Goal: Task Accomplishment & Management: Use online tool/utility

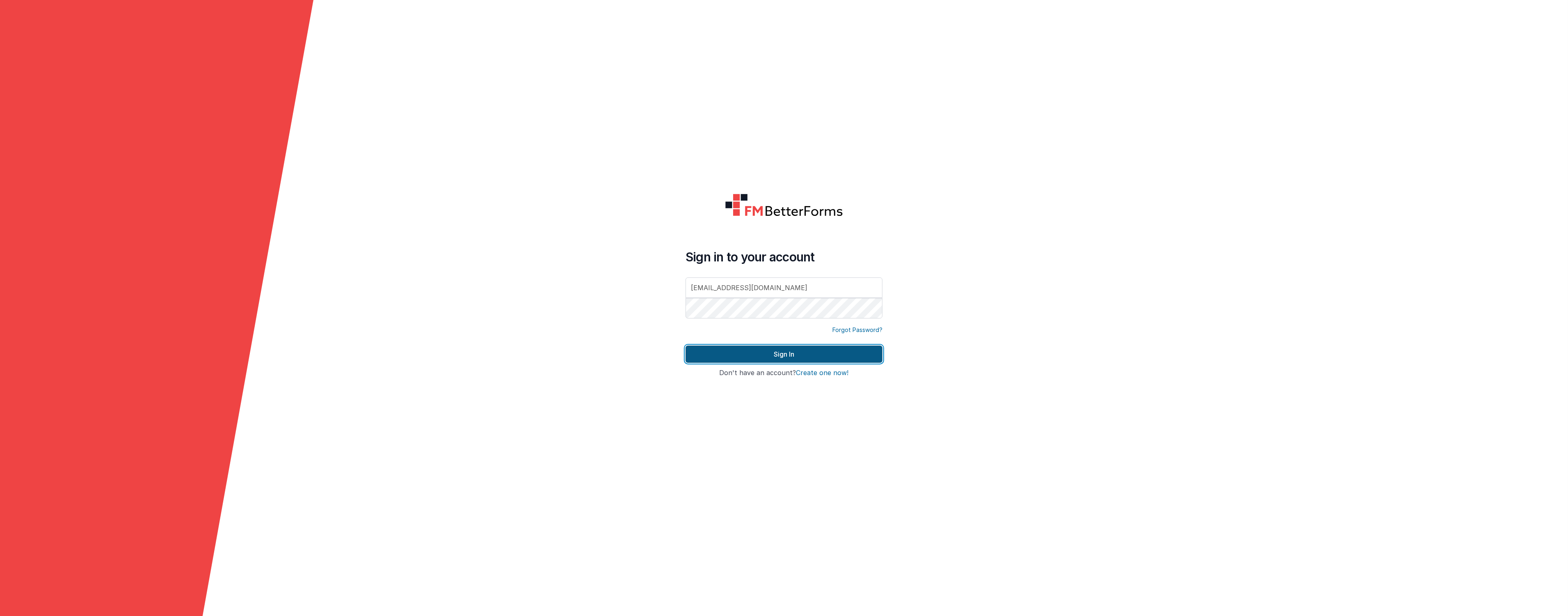
click at [730, 354] on button "Sign In" at bounding box center [784, 354] width 197 height 17
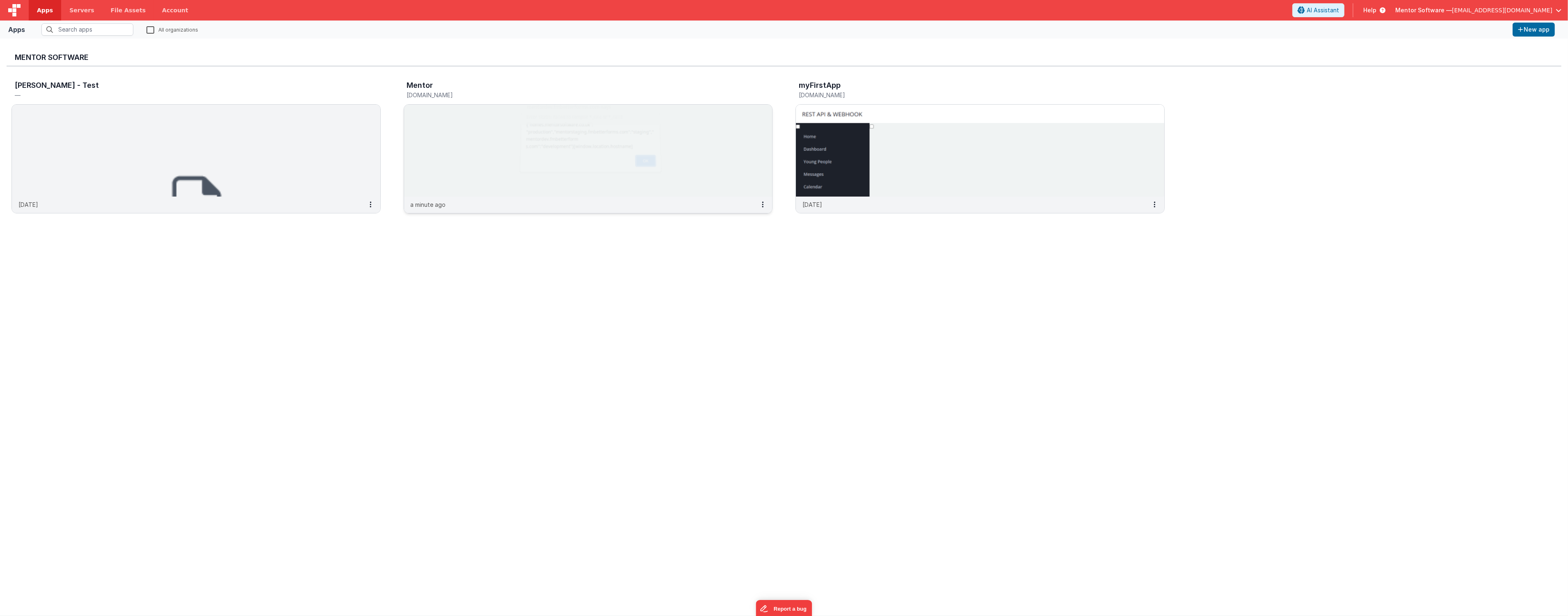
click at [491, 136] on img at bounding box center [588, 150] width 368 height 92
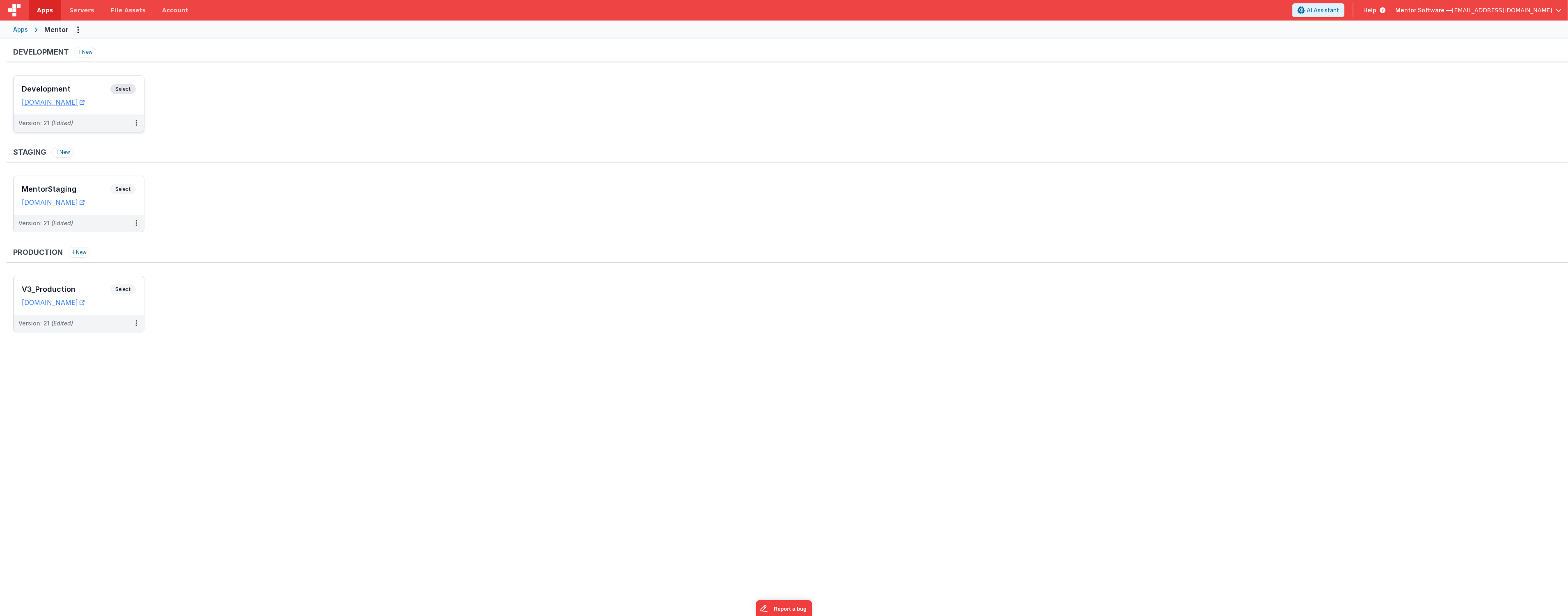
click at [100, 88] on h3 "Development" at bounding box center [66, 89] width 89 height 8
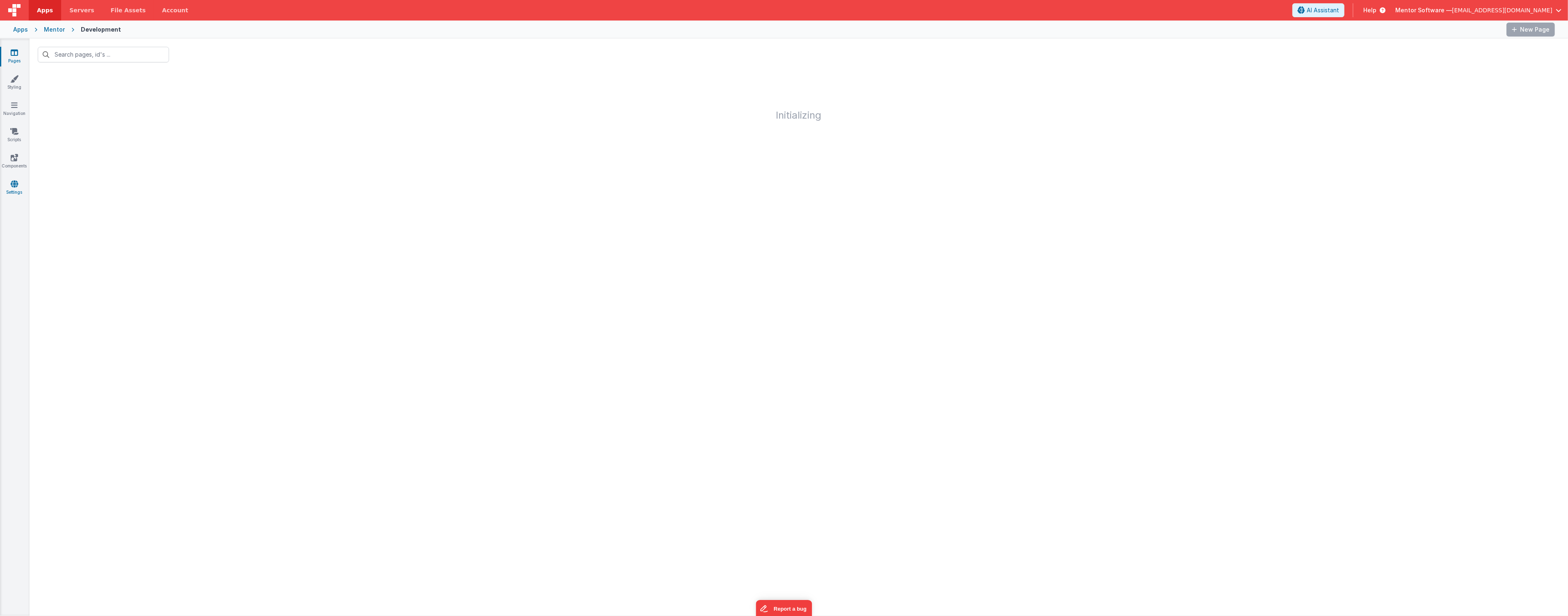
click at [11, 183] on icon at bounding box center [15, 183] width 7 height 8
click at [123, 47] on span "App Model" at bounding box center [119, 48] width 34 height 8
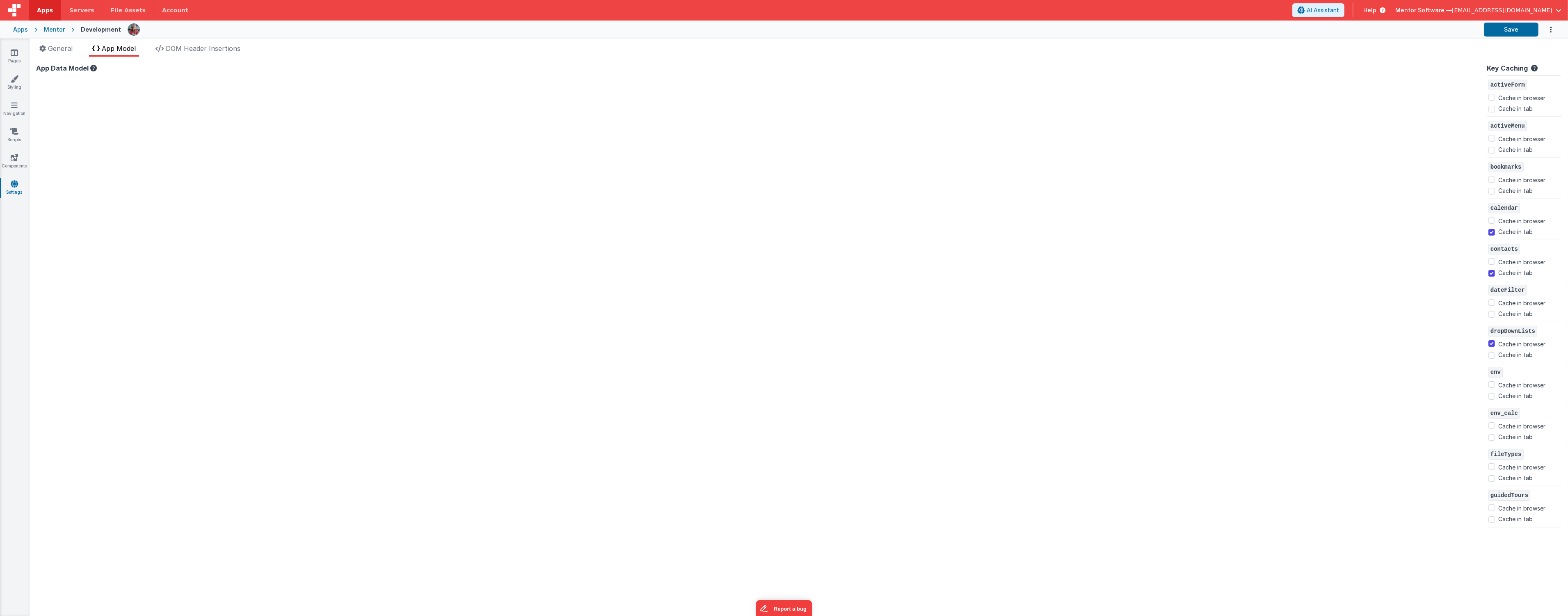
checkbox input "false"
checkbox input "true"
checkbox input "false"
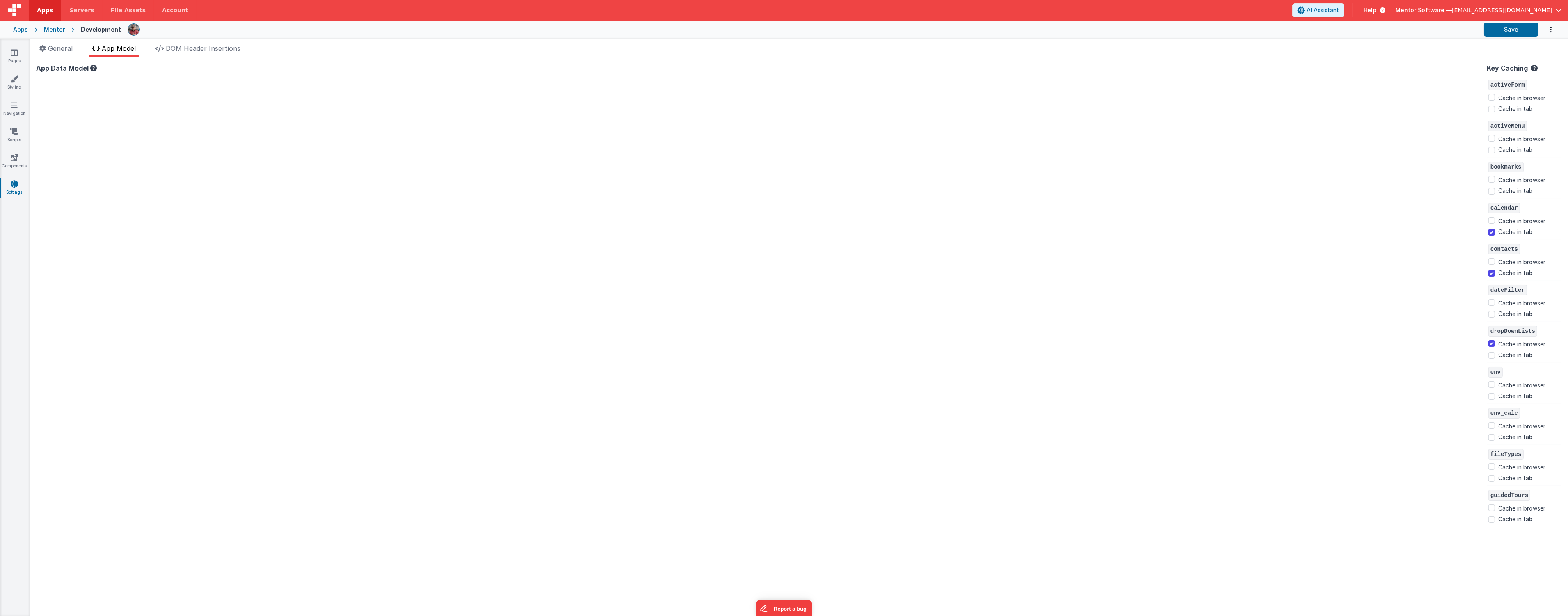
checkbox input "false"
checkbox input "true"
checkbox input "false"
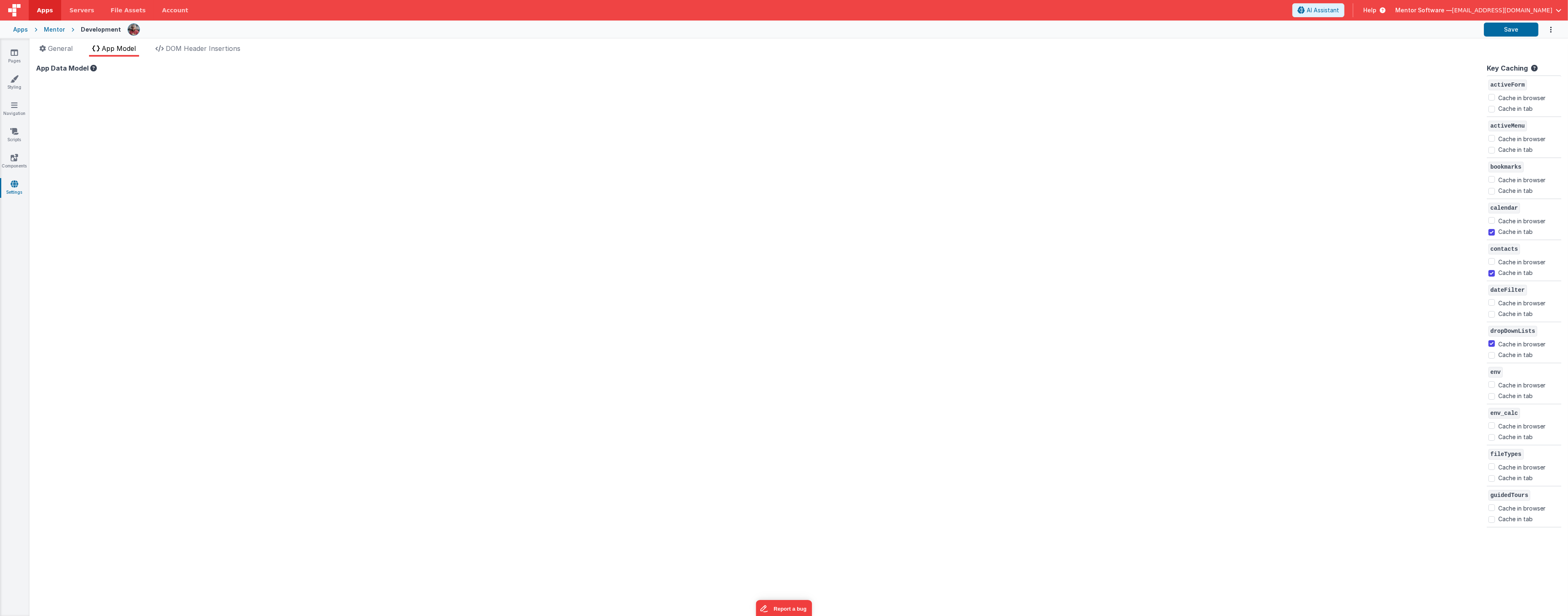
checkbox input "false"
checkbox input "true"
checkbox input "false"
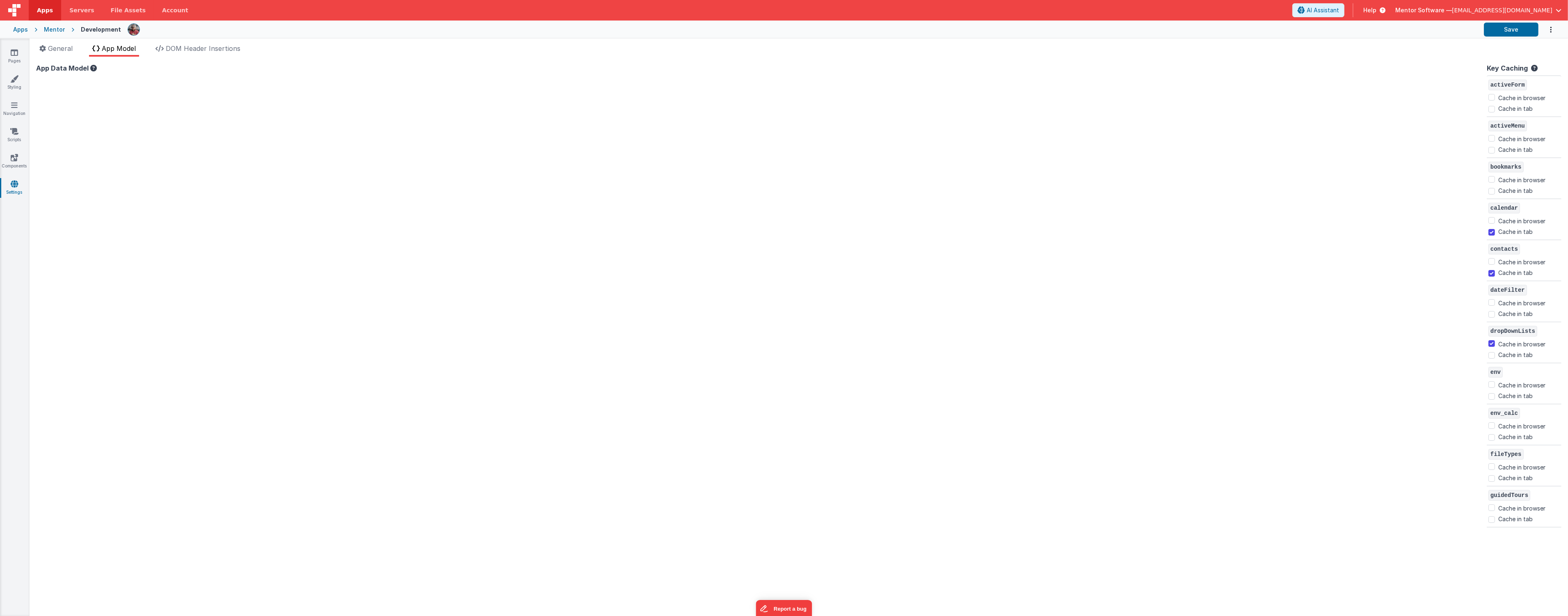
checkbox input "true"
checkbox input "false"
checkbox input "true"
checkbox input "false"
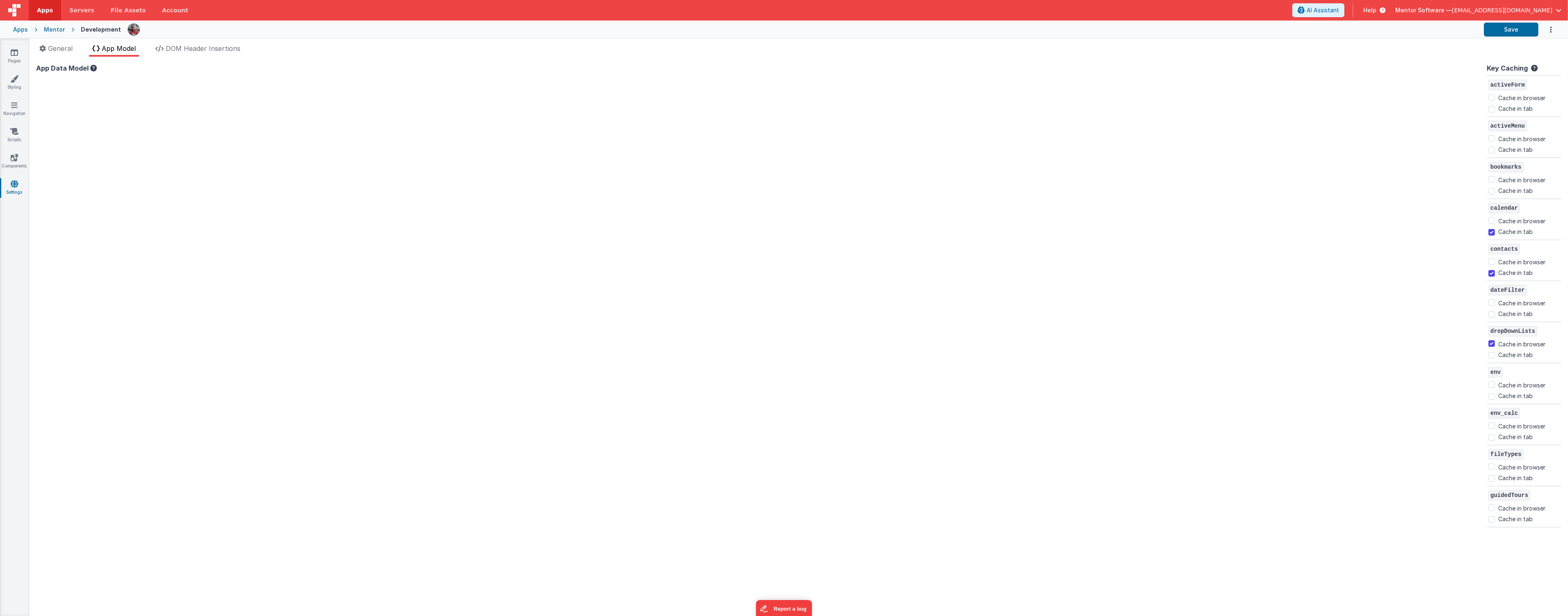
checkbox input "false"
checkbox input "true"
checkbox input "false"
checkbox input "true"
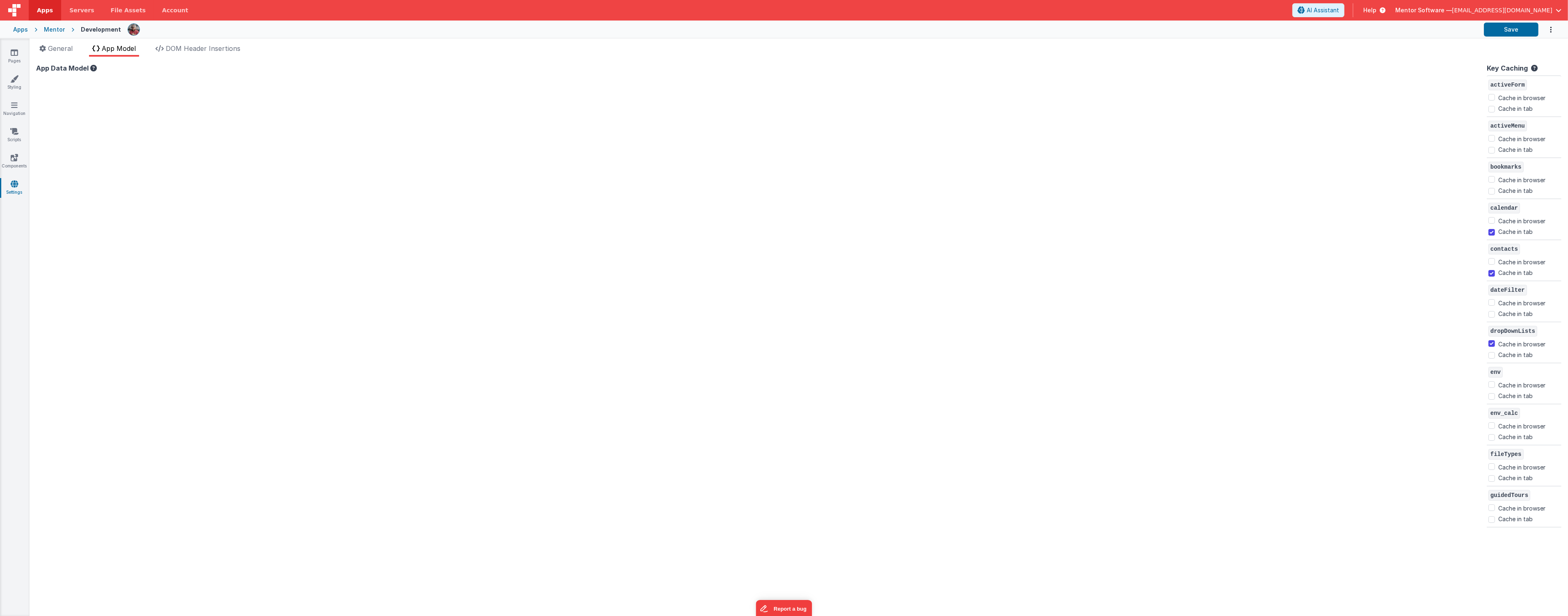
checkbox input "false"
checkbox input "true"
checkbox input "false"
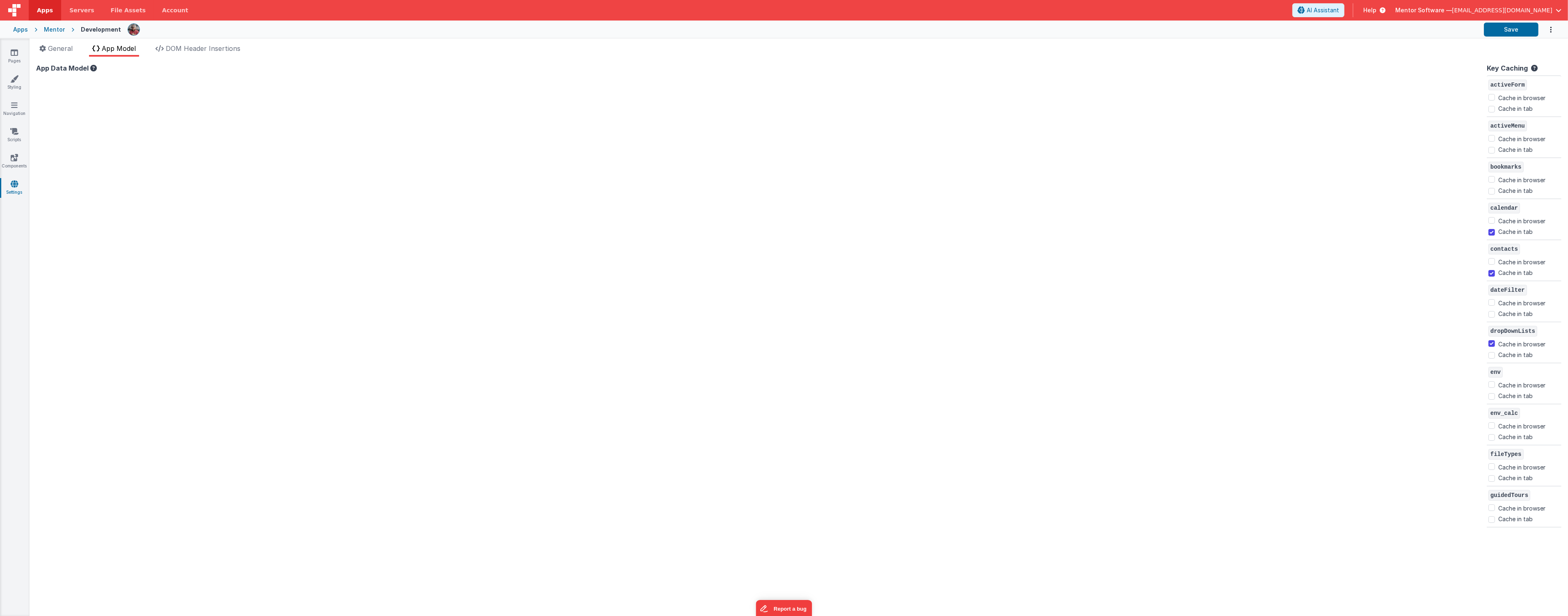
checkbox input "false"
checkbox input "true"
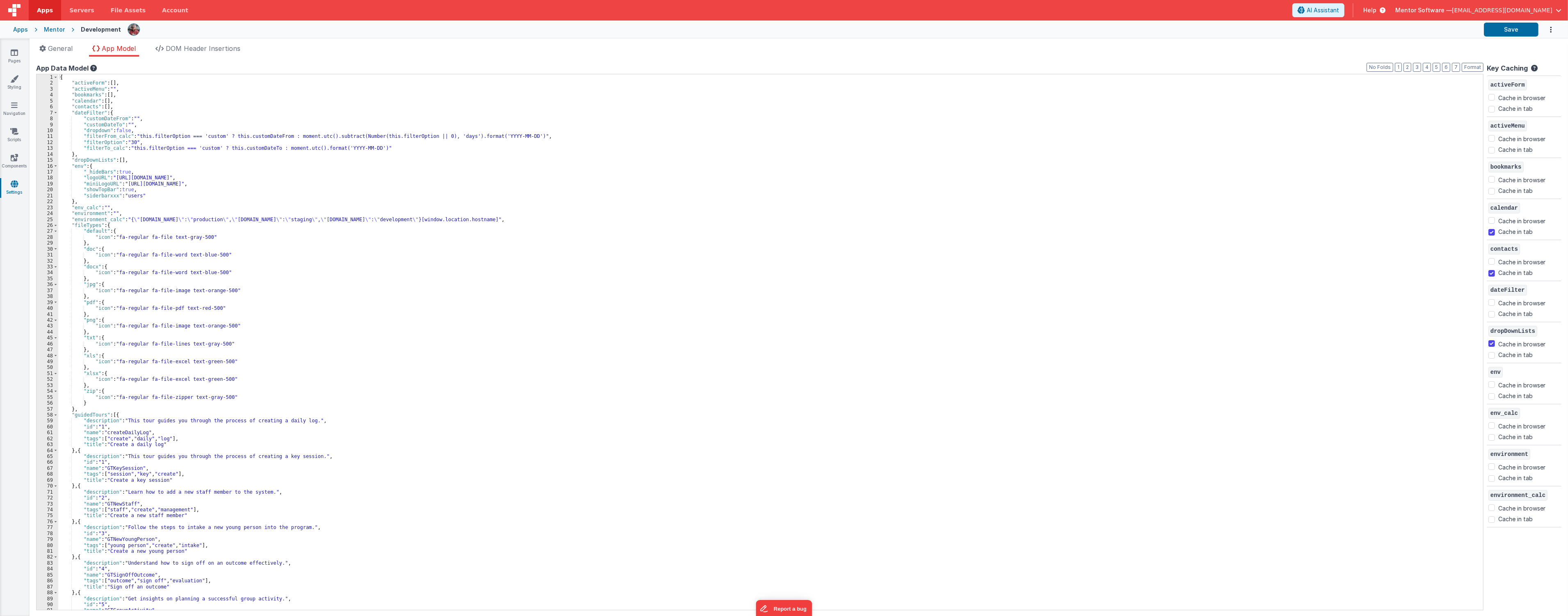
checkbox input "false"
checkbox input "true"
checkbox input "false"
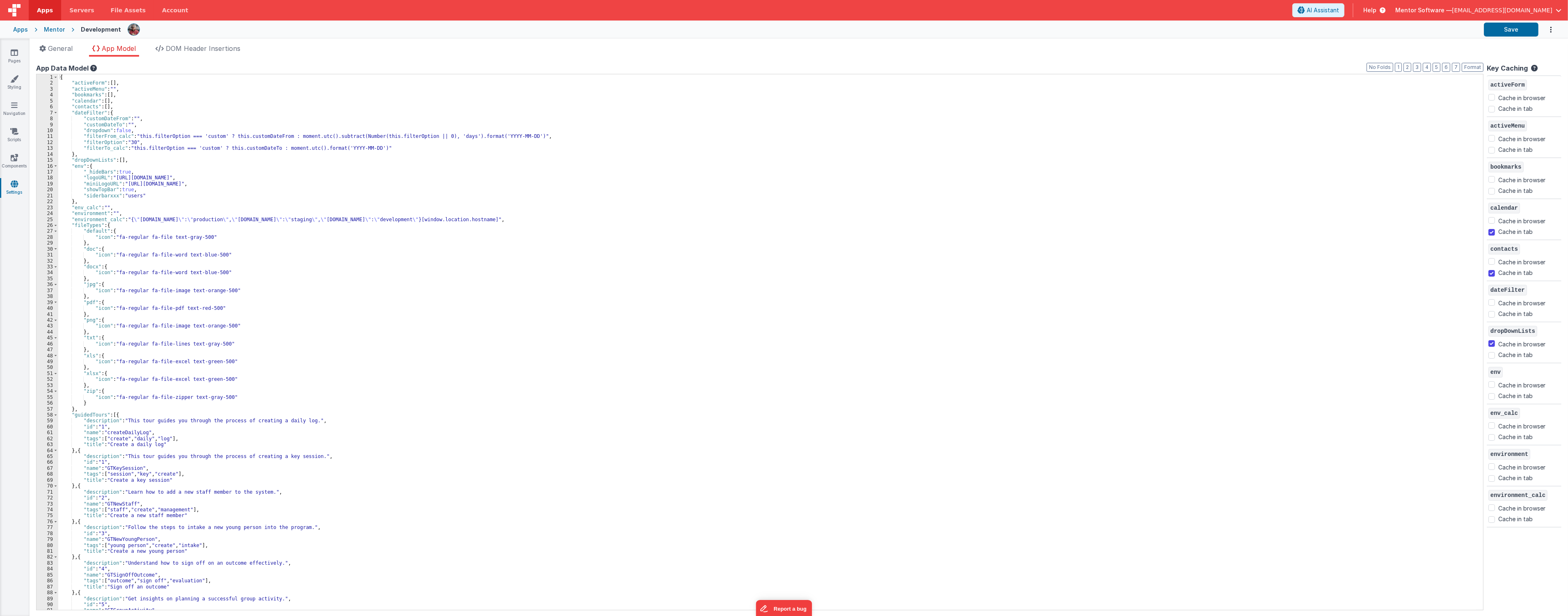
checkbox input "false"
checkbox input "true"
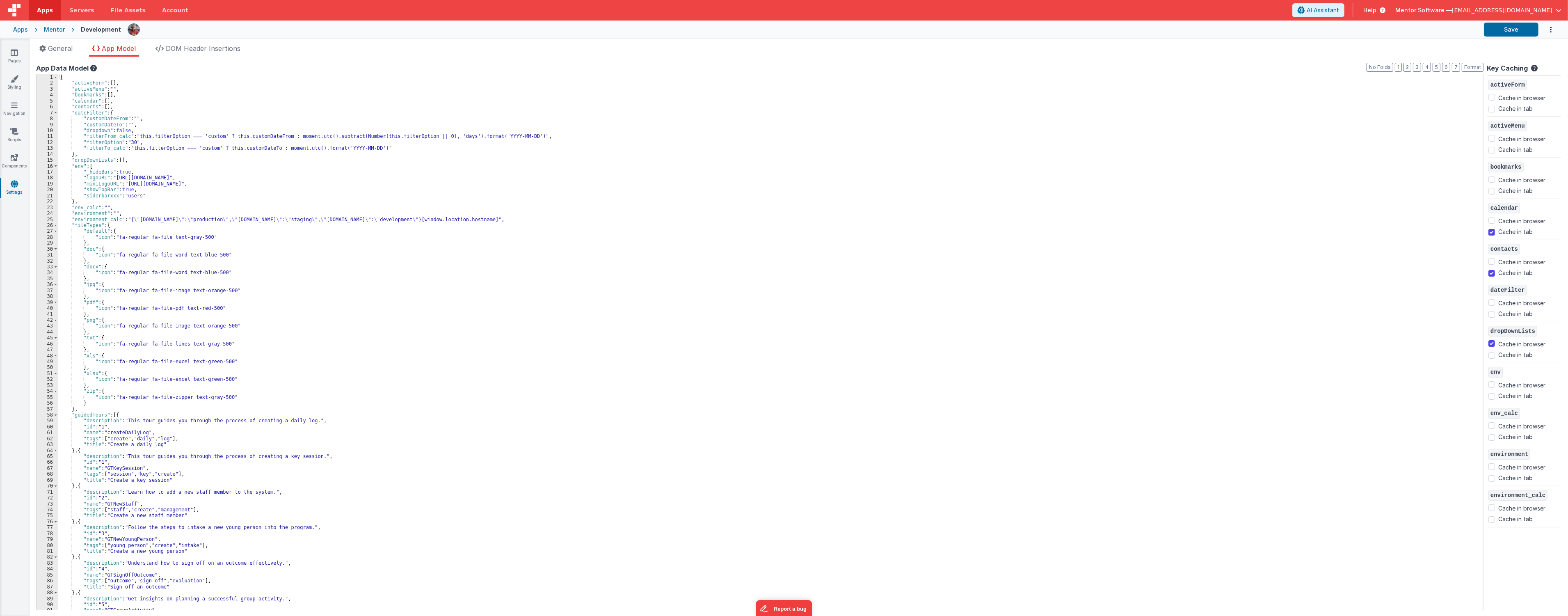
checkbox input "false"
checkbox input "true"
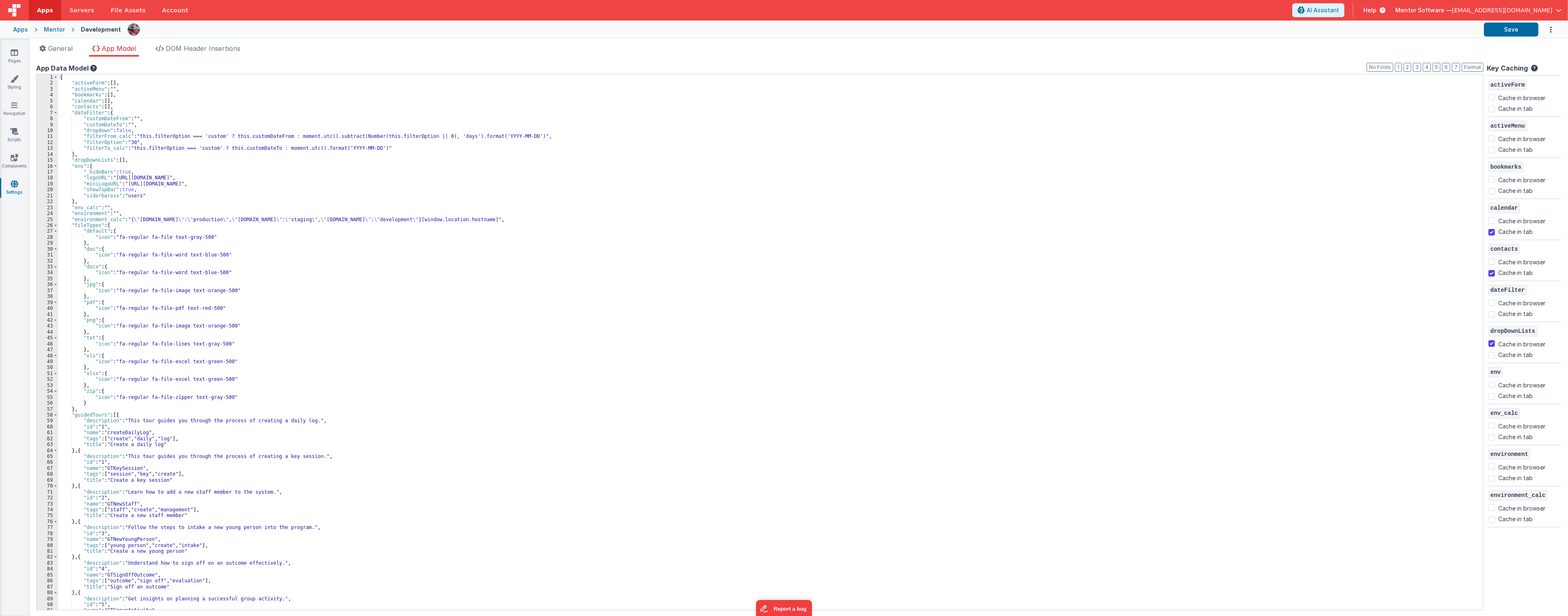
checkbox input "true"
checkbox input "false"
checkbox input "true"
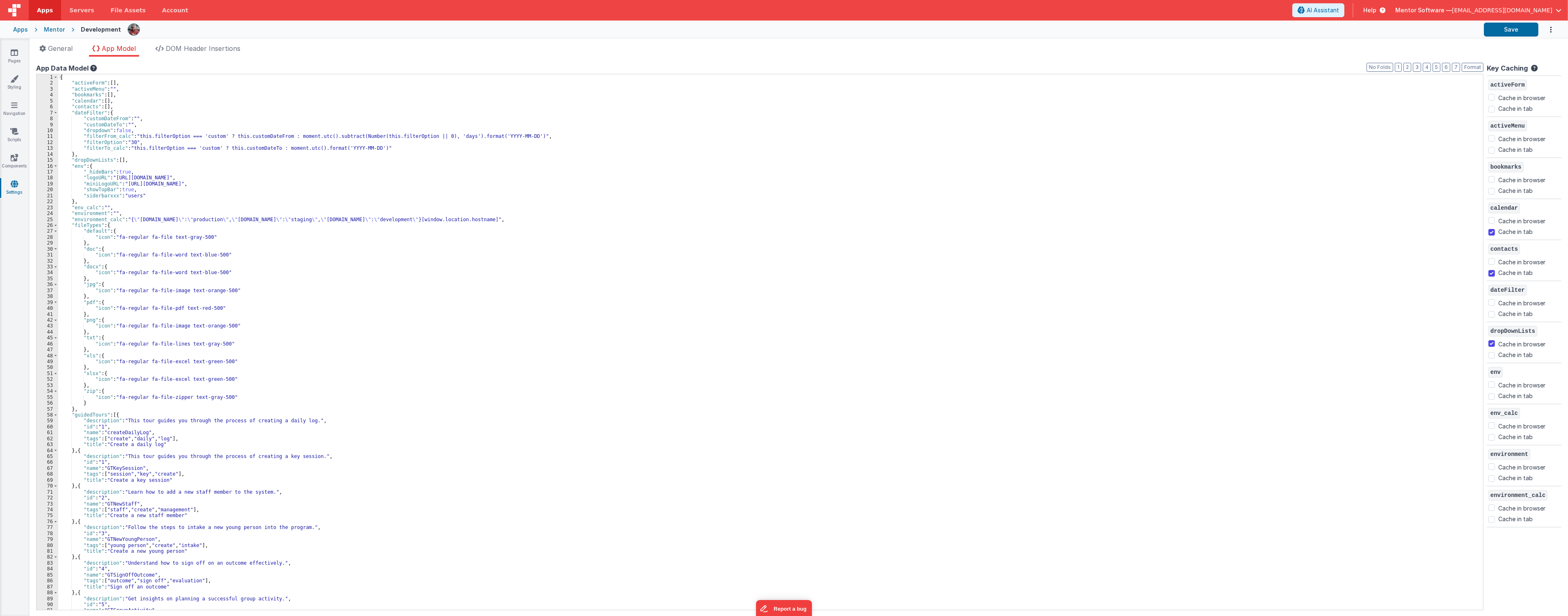
checkbox input "false"
checkbox input "true"
checkbox input "false"
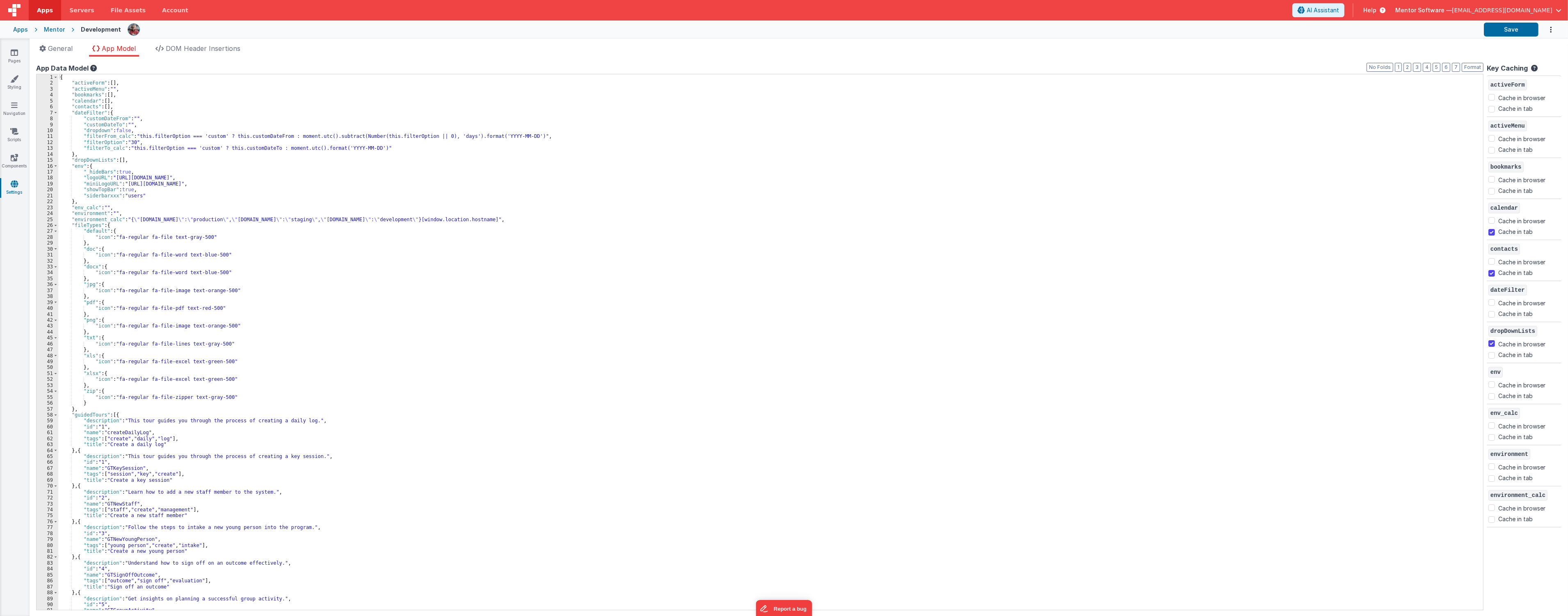
checkbox input "false"
checkbox input "true"
checkbox input "false"
checkbox input "true"
checkbox input "false"
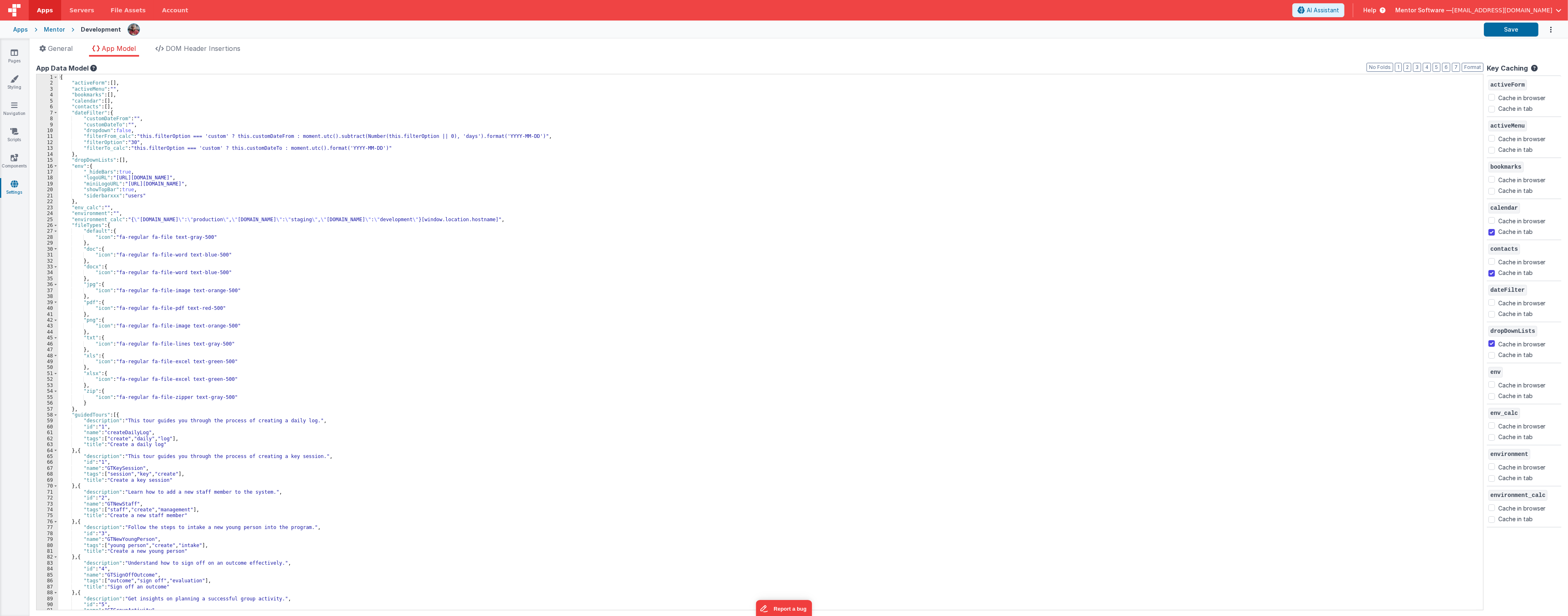
checkbox input "false"
checkbox input "true"
checkbox input "false"
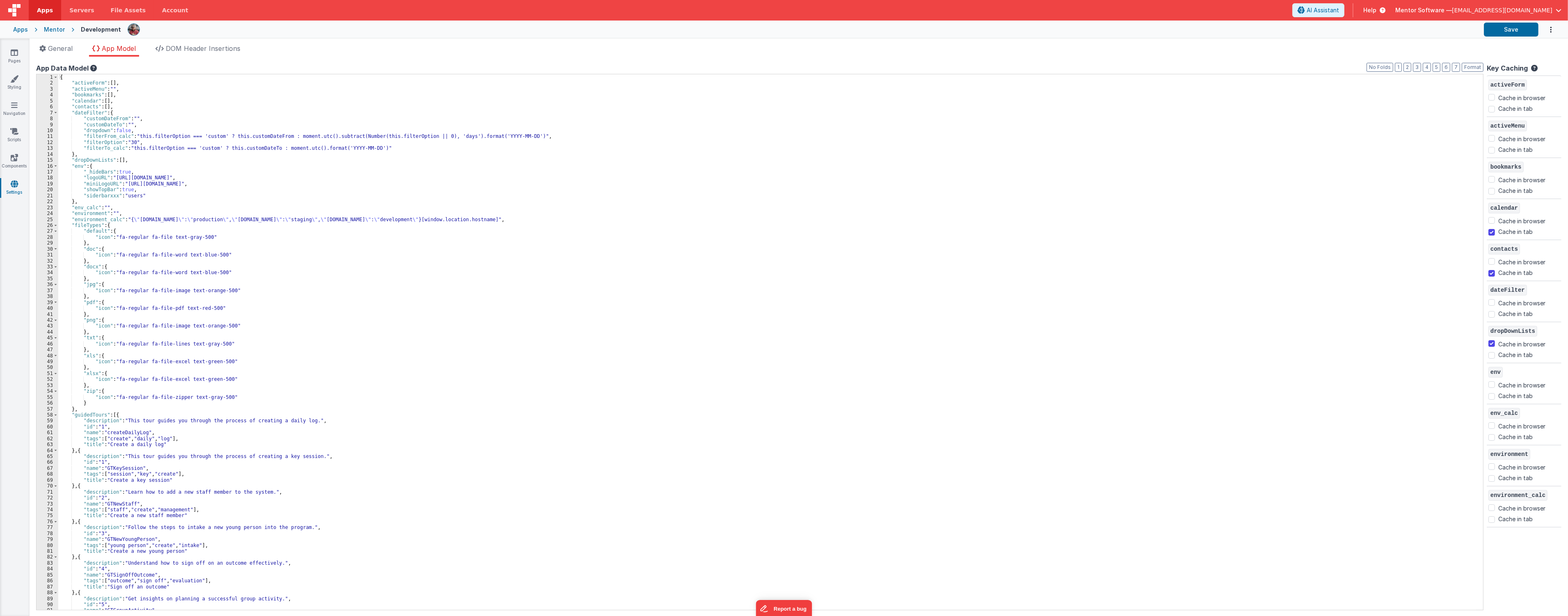
checkbox input "false"
checkbox input "true"
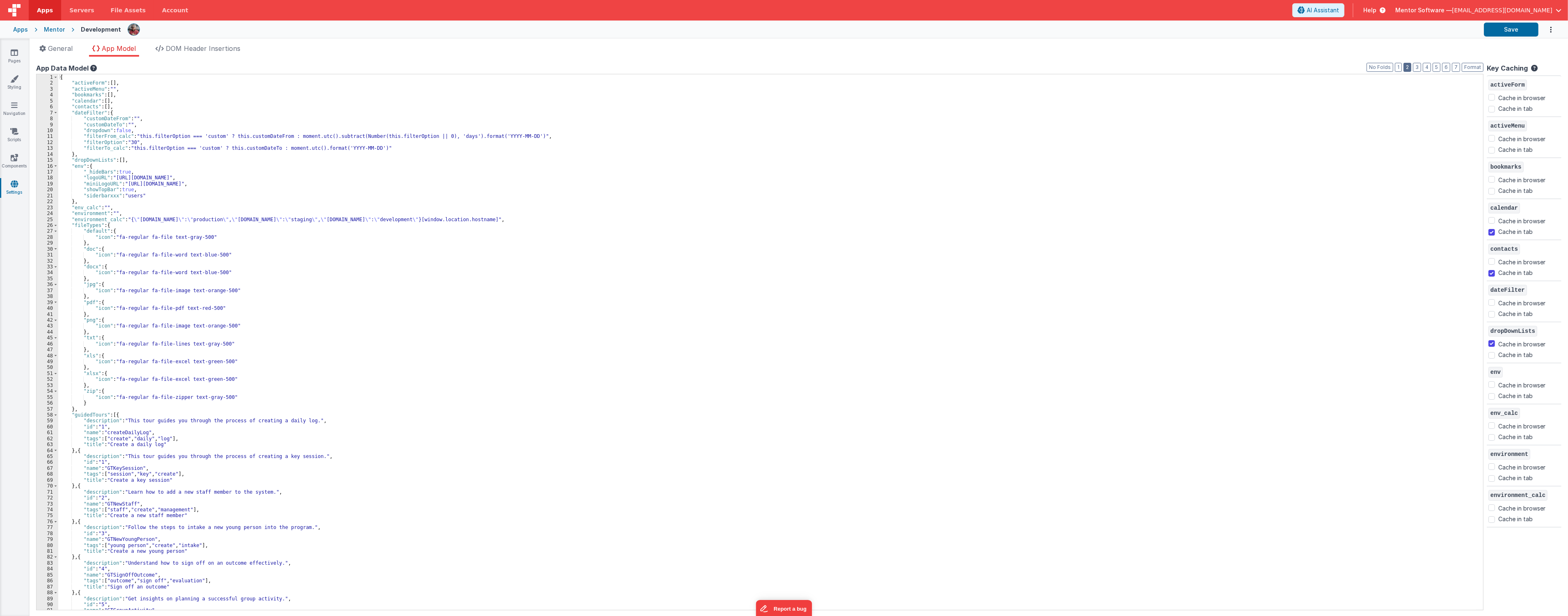
click at [1406, 66] on button "2" at bounding box center [1407, 67] width 8 height 9
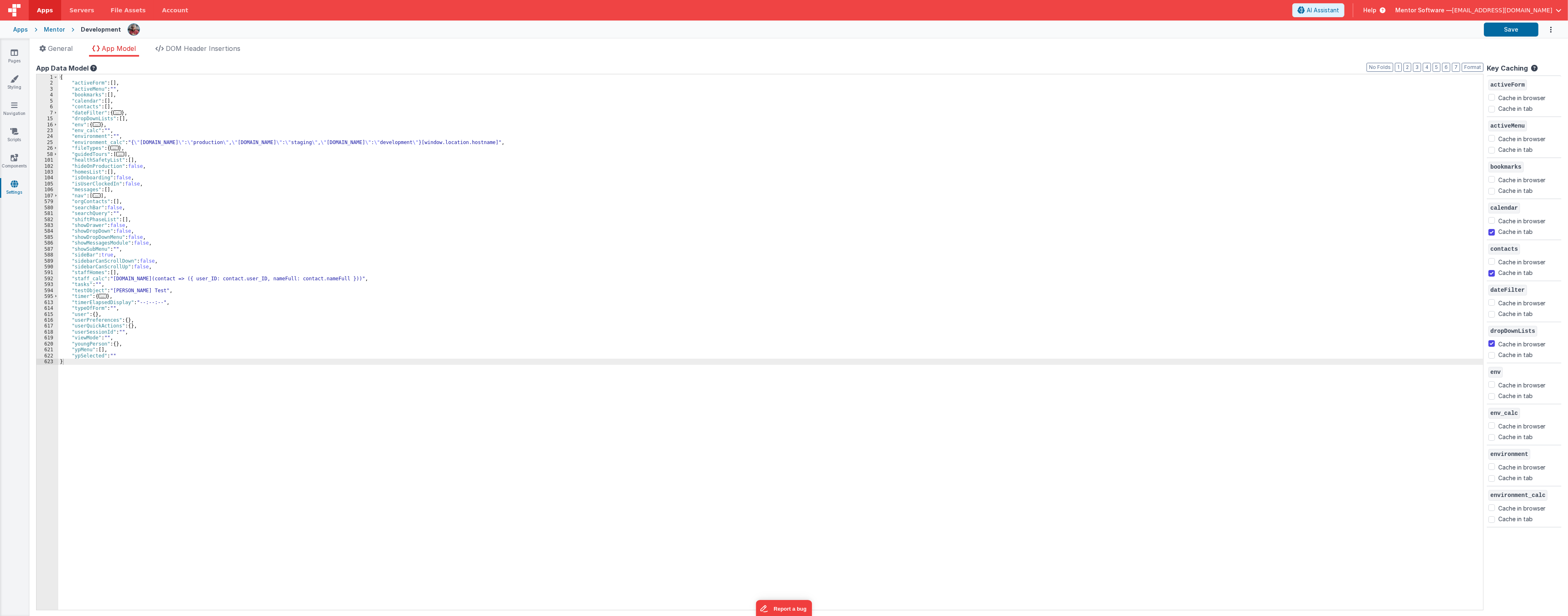
click at [187, 224] on div "{ "activeForm" : [ ] , "activeMenu" : "" , "bookmarks" : [ ] , "calendar" : [ ]…" at bounding box center [771, 348] width 1425 height 547
drag, startPoint x: 601, startPoint y: 138, endPoint x: 67, endPoint y: 135, distance: 534.0
click at [67, 135] on div "{ "activeForm" : [ ] , "activeMenu" : "" , "bookmarks" : [ ] , "calendar" : [ ]…" at bounding box center [771, 348] width 1425 height 547
click at [131, 135] on div "{ "activeForm" : [ ] , "activeMenu" : "" , "bookmarks" : [ ] , "calendar" : [ ]…" at bounding box center [771, 342] width 1425 height 536
click at [133, 141] on div "{ "activeForm" : [ ] , "activeMenu" : "" , "bookmarks" : [ ] , "calendar" : [ ]…" at bounding box center [771, 348] width 1425 height 547
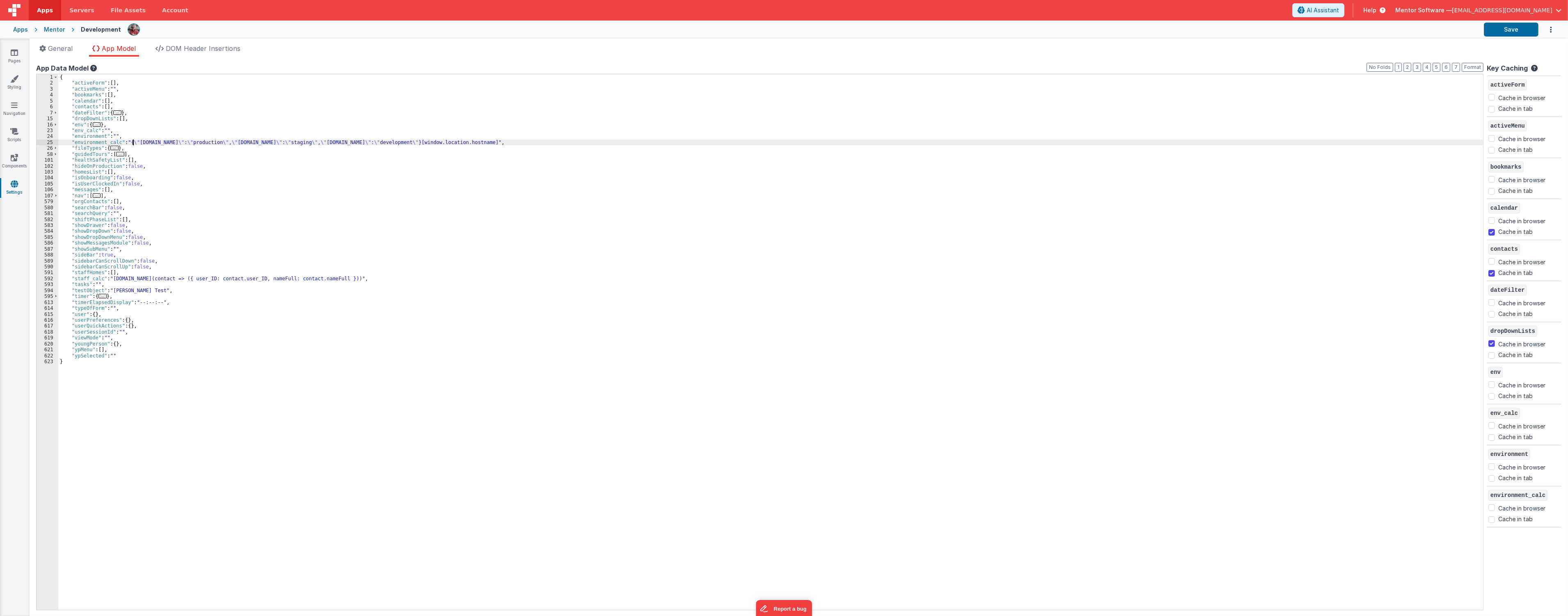
click at [231, 329] on div "{ "activeForm" : [ ] , "activeMenu" : "" , "bookmarks" : [ ] , "calendar" : [ ]…" at bounding box center [771, 348] width 1425 height 547
drag, startPoint x: 604, startPoint y: 141, endPoint x: 64, endPoint y: 142, distance: 540.0
click at [64, 142] on div "{ "activeForm" : [ ] , "activeMenu" : "" , "bookmarks" : [ ] , "calendar" : [ ]…" at bounding box center [771, 348] width 1425 height 547
click at [616, 138] on div "{ "activeForm" : [ ] , "activeMenu" : "" , "bookmarks" : [ ] , "calendar" : [ ]…" at bounding box center [771, 348] width 1425 height 547
click at [613, 141] on div "{ "activeForm" : [ ] , "activeMenu" : "" , "bookmarks" : [ ] , "calendar" : [ ]…" at bounding box center [771, 348] width 1425 height 547
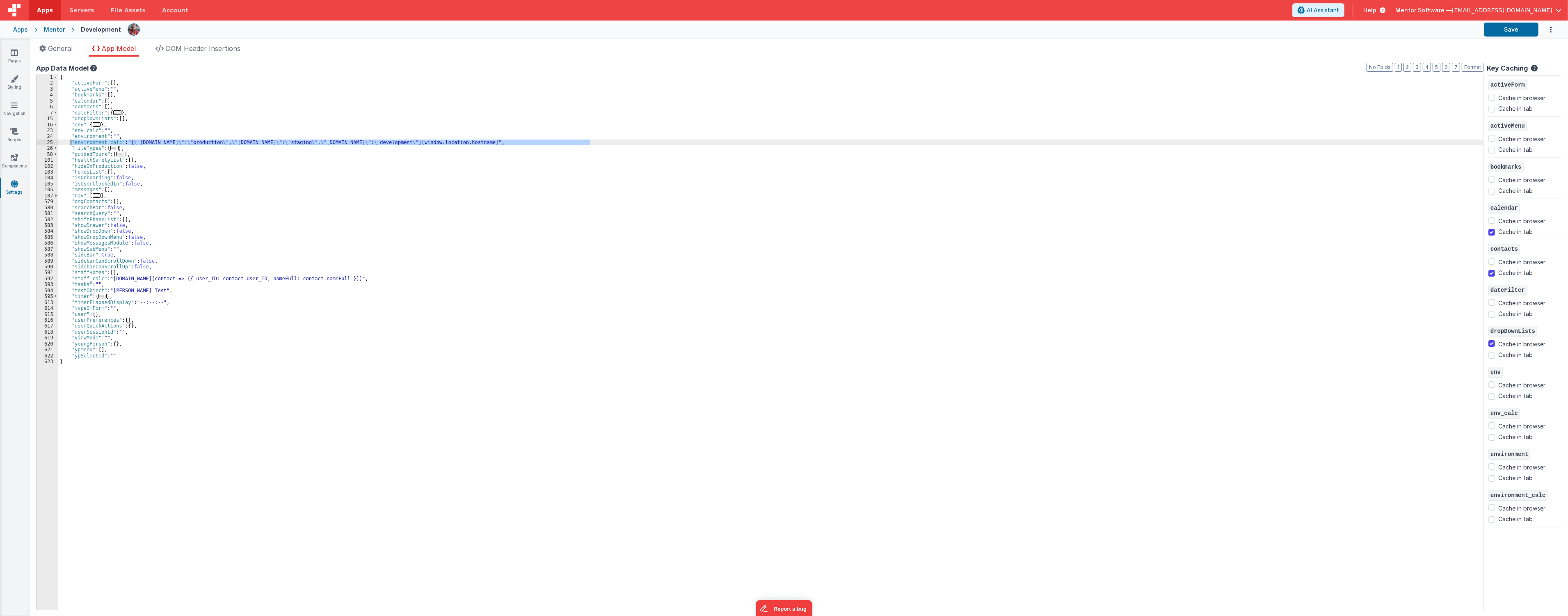
checkbox input "true"
checkbox input "false"
checkbox input "true"
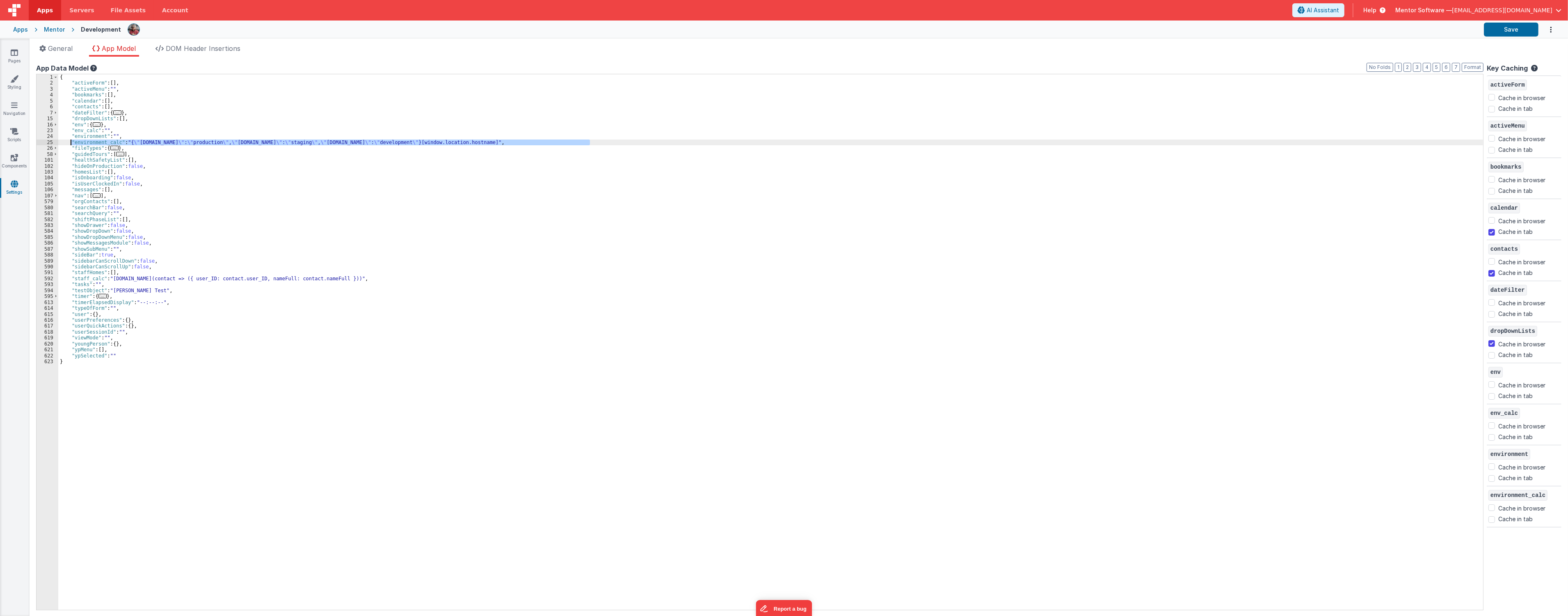
checkbox input "false"
checkbox input "true"
checkbox input "false"
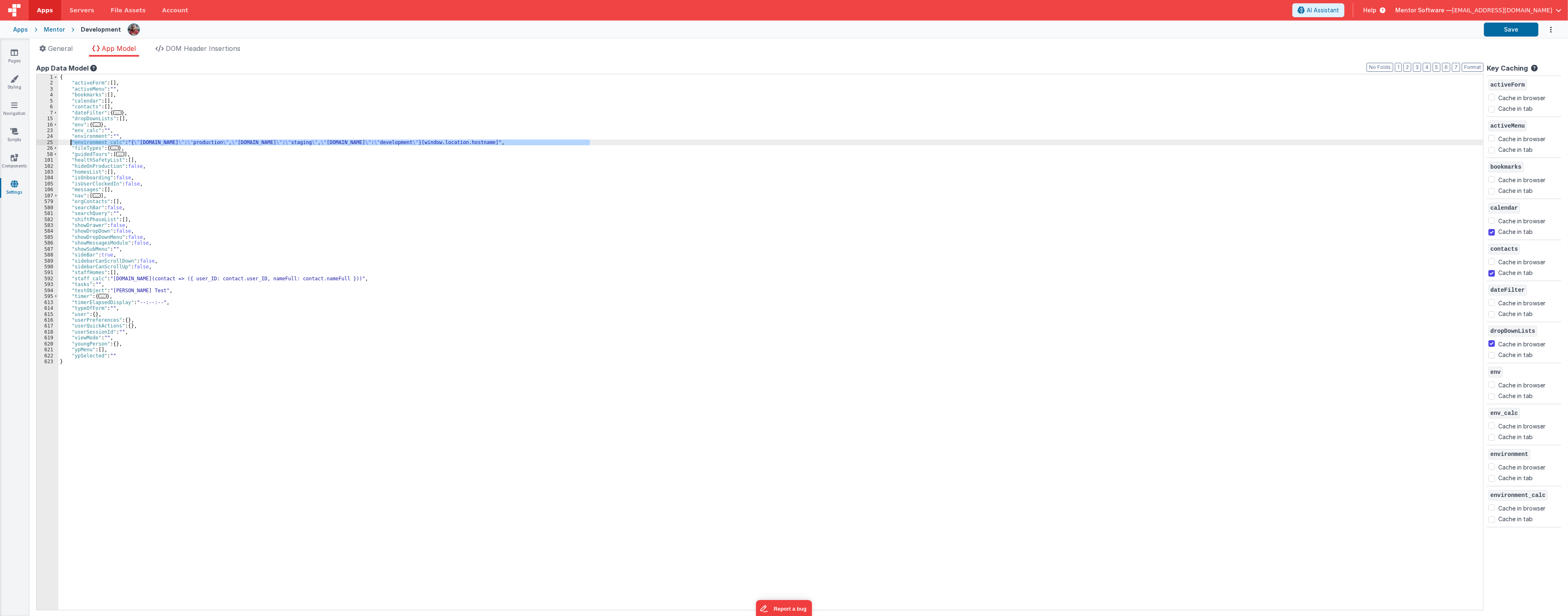
checkbox input "true"
checkbox input "false"
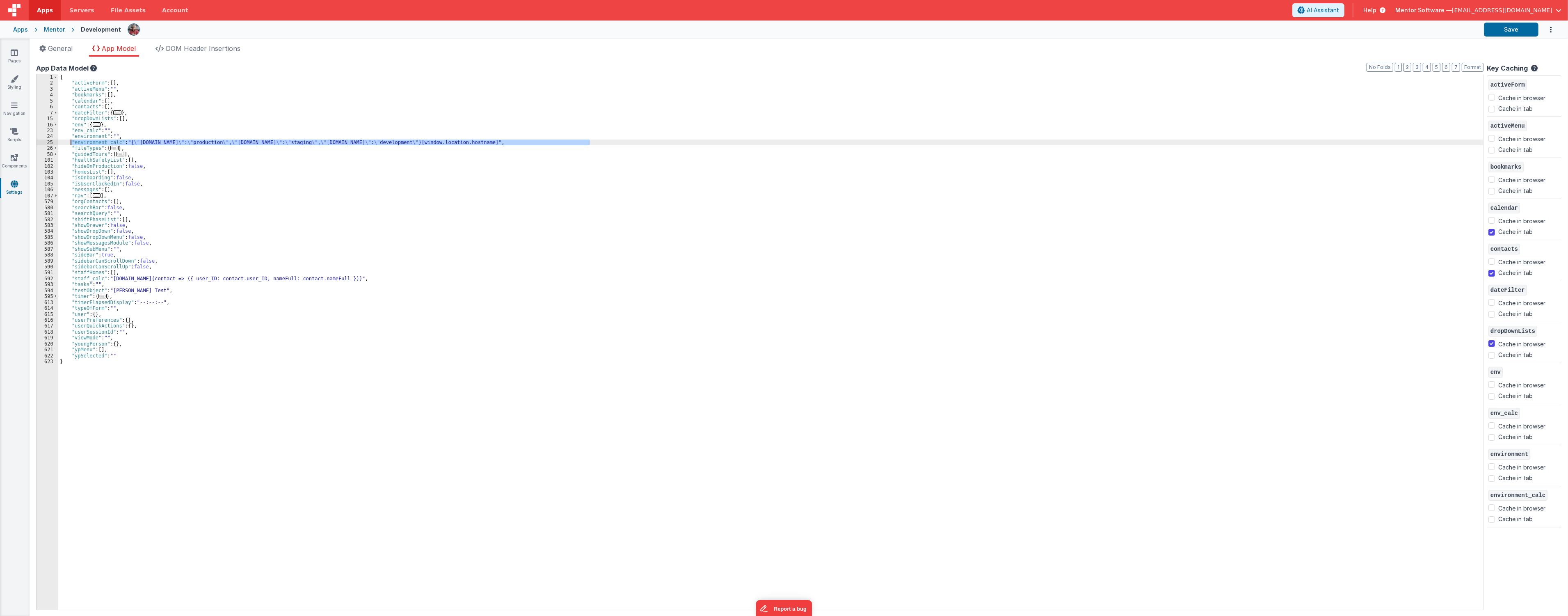
checkbox input "true"
checkbox input "false"
checkbox input "true"
checkbox input "false"
checkbox input "true"
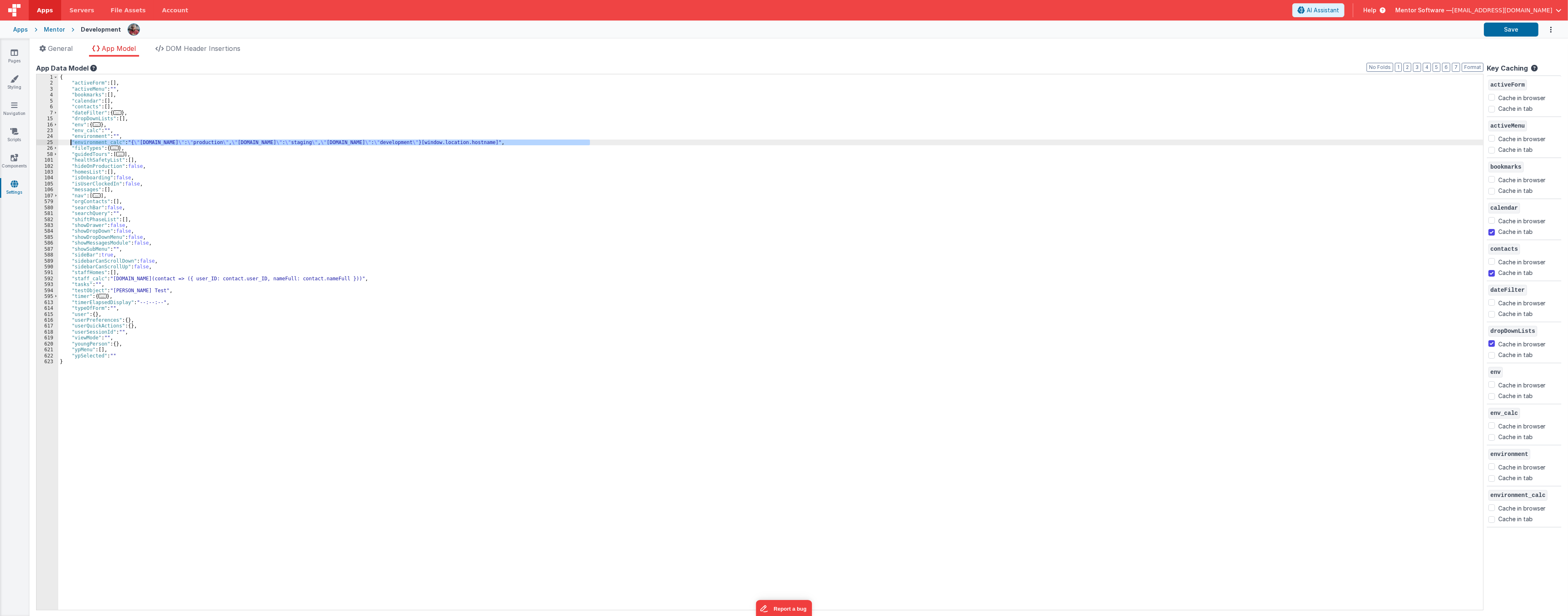
checkbox input "true"
checkbox input "false"
checkbox input "true"
checkbox input "false"
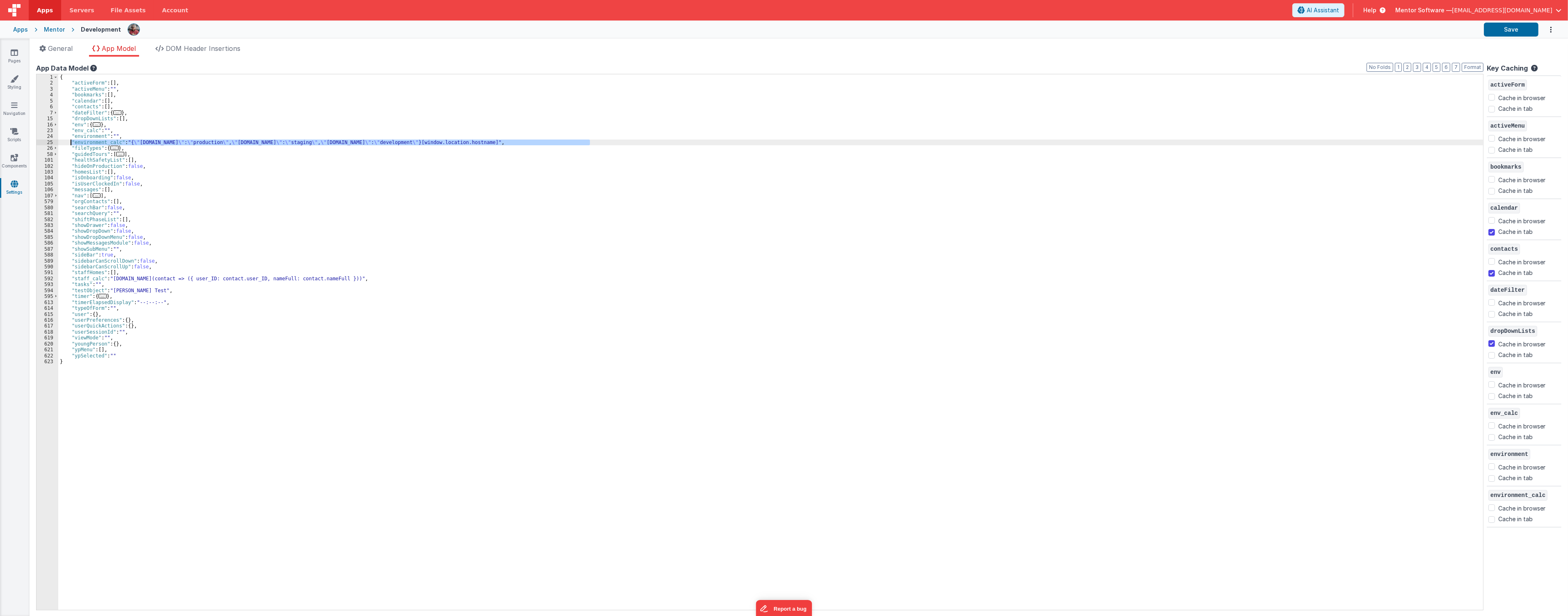
checkbox input "true"
checkbox input "false"
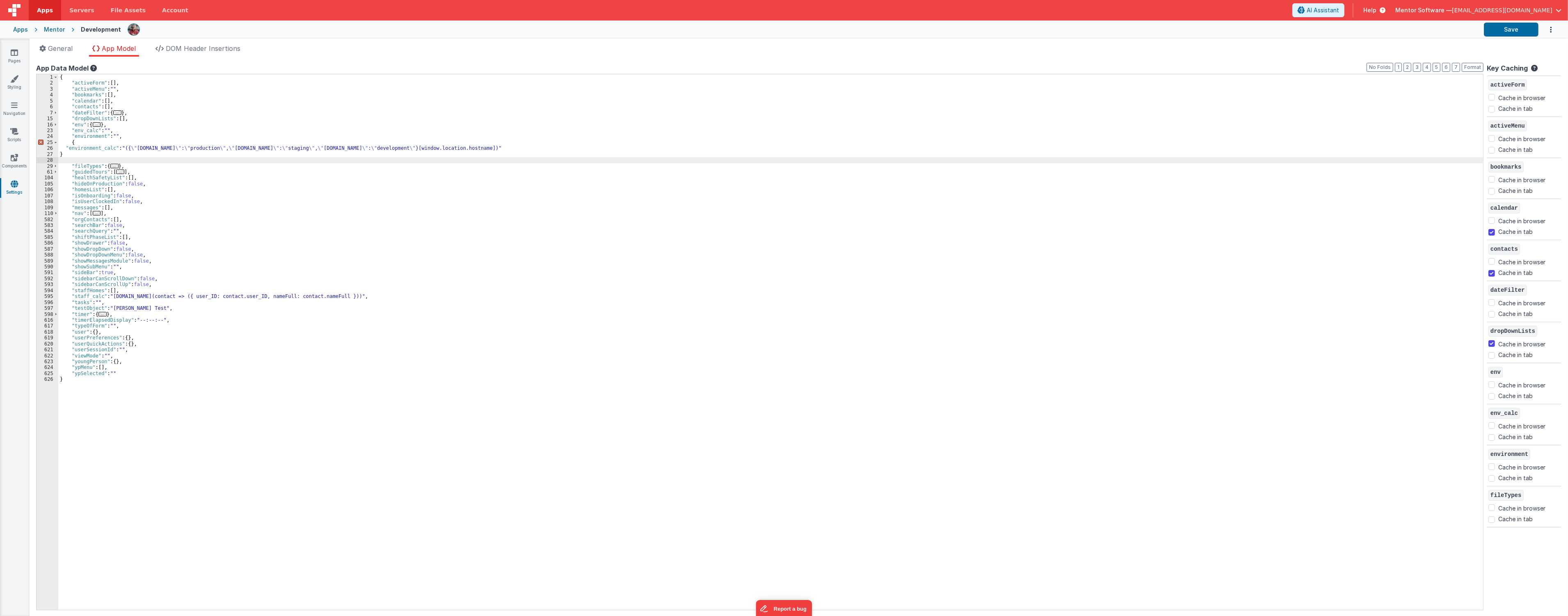
checkbox input "false"
checkbox input "true"
checkbox input "false"
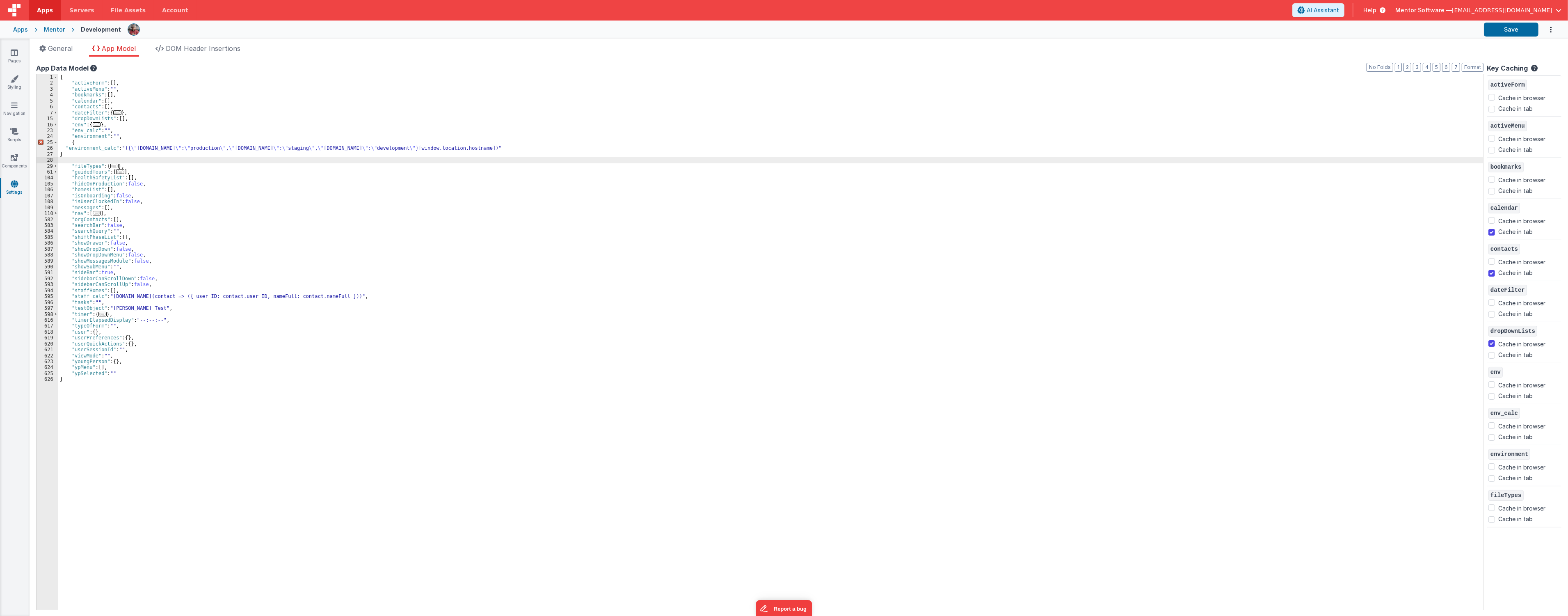
checkbox input "true"
checkbox input "false"
checkbox input "true"
checkbox input "false"
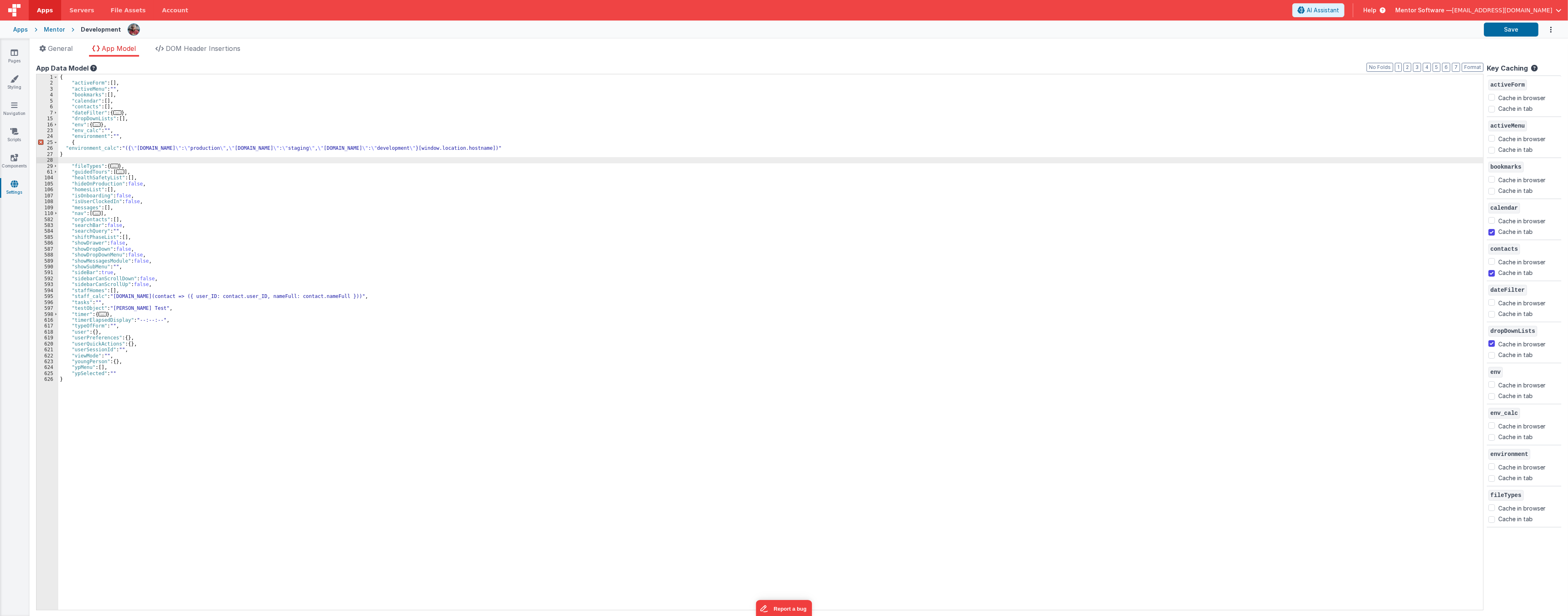
checkbox input "false"
checkbox input "true"
checkbox input "false"
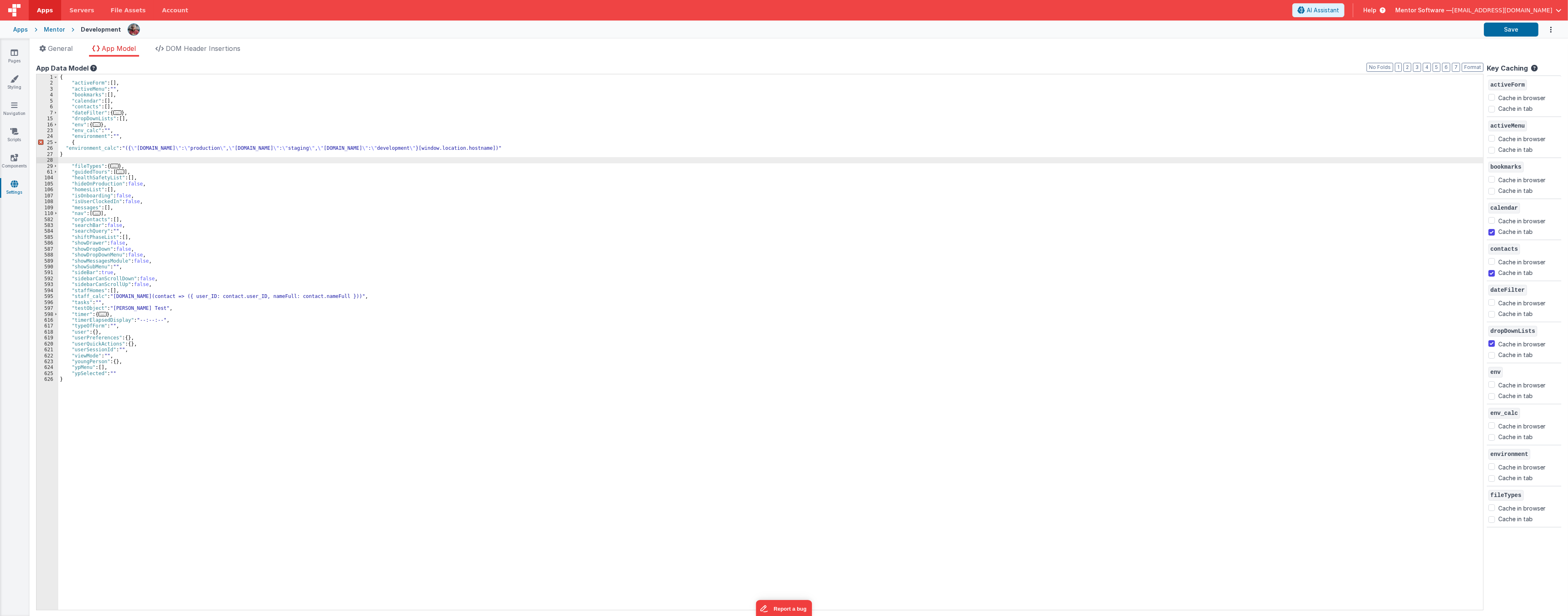
checkbox input "true"
checkbox input "false"
checkbox input "true"
checkbox input "false"
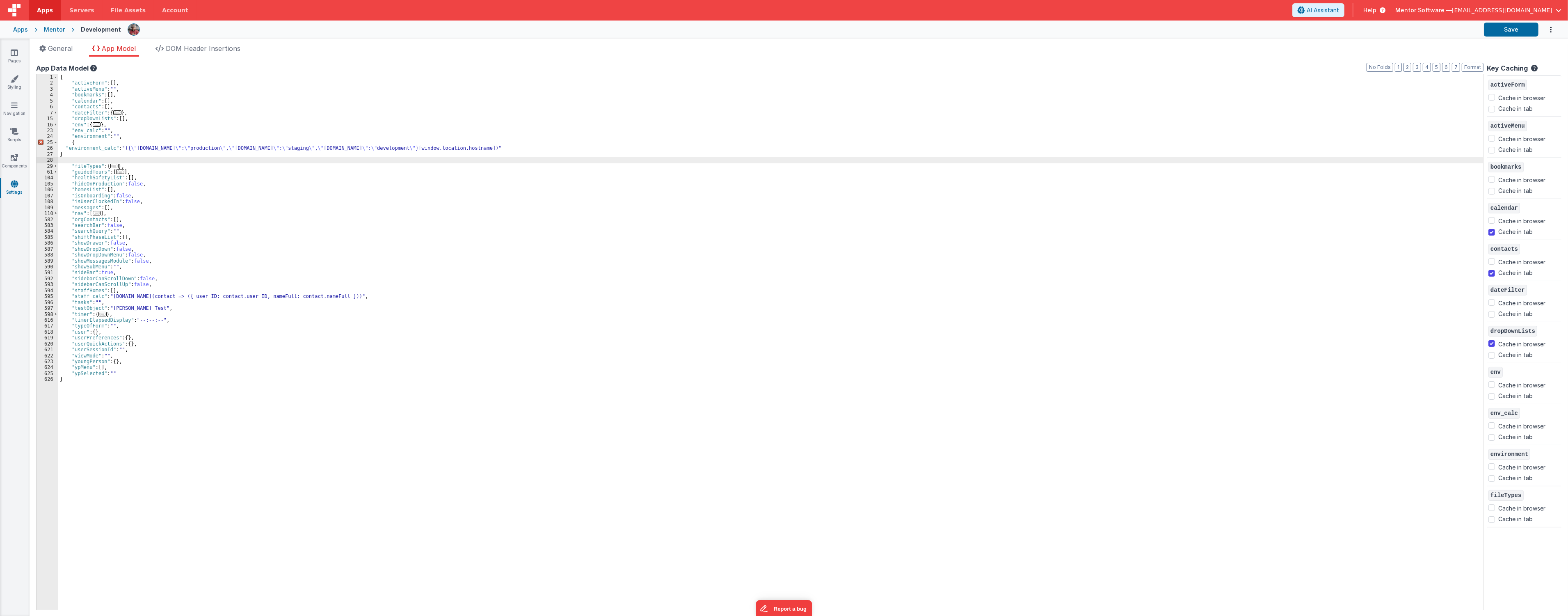
checkbox input "false"
checkbox input "true"
checkbox input "false"
checkbox input "true"
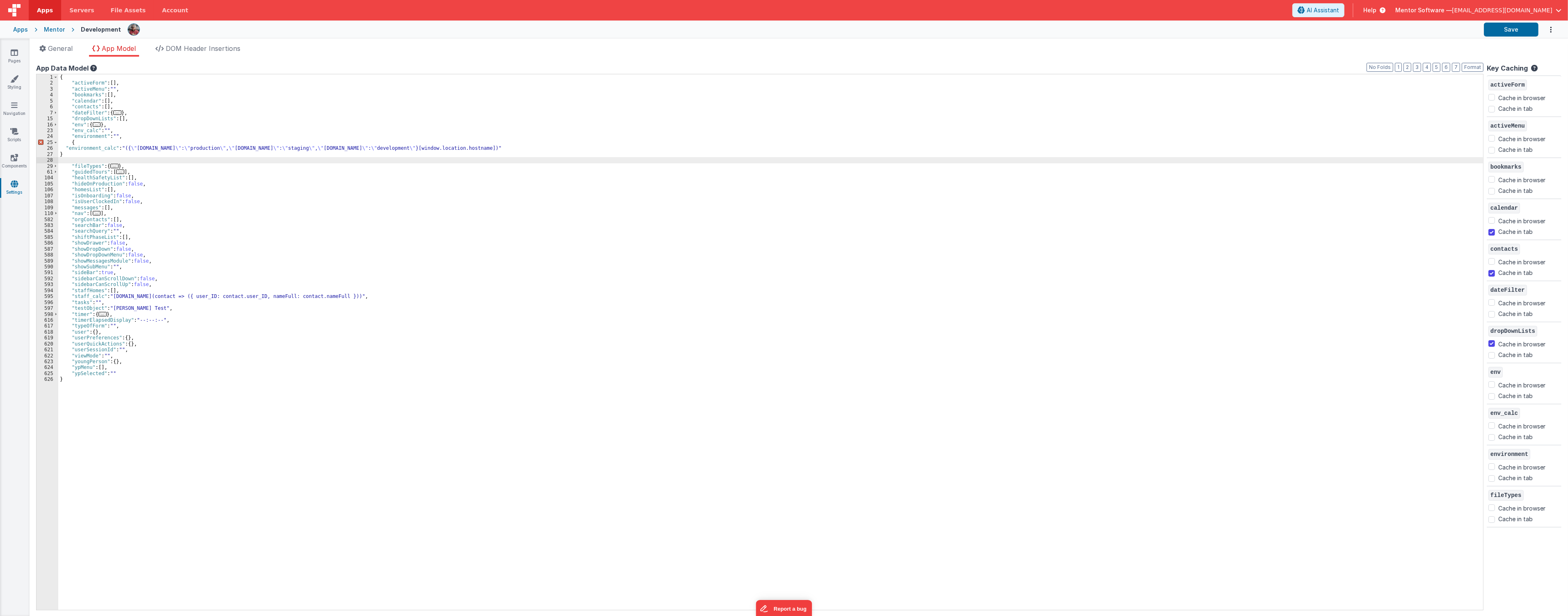
checkbox input "true"
checkbox input "false"
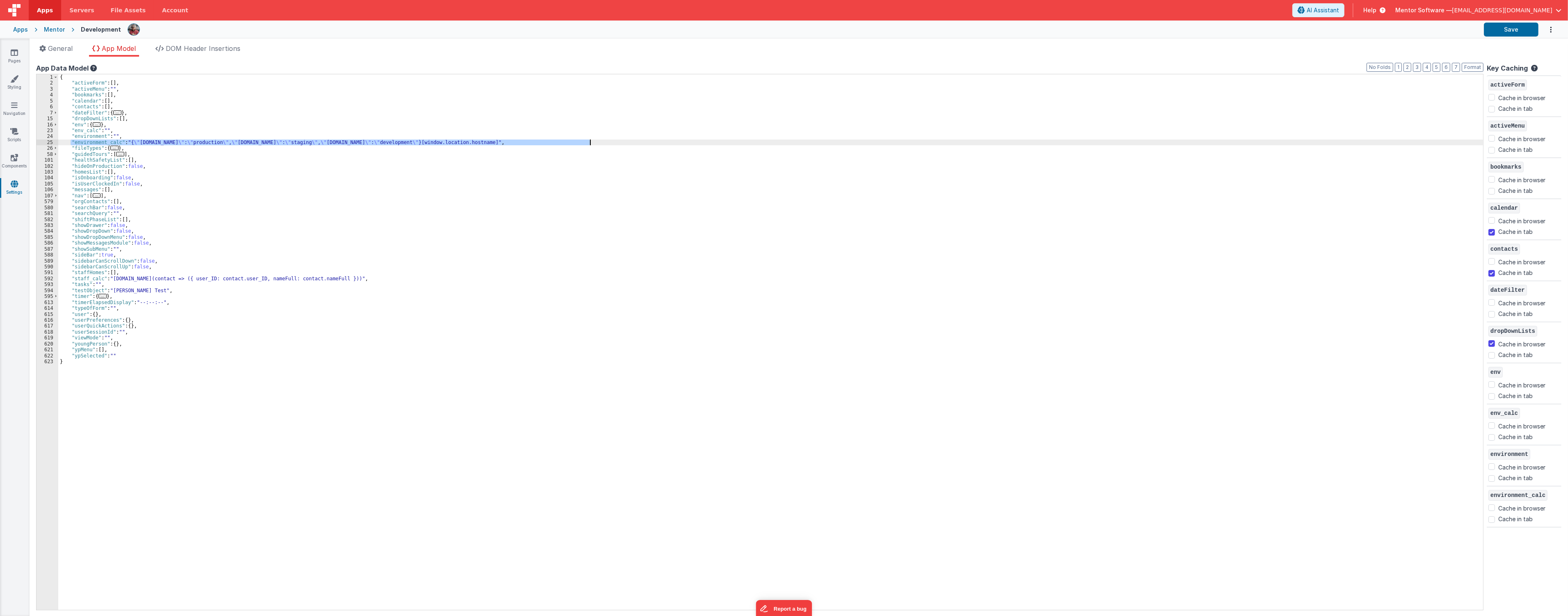
checkbox input "true"
checkbox input "false"
checkbox input "true"
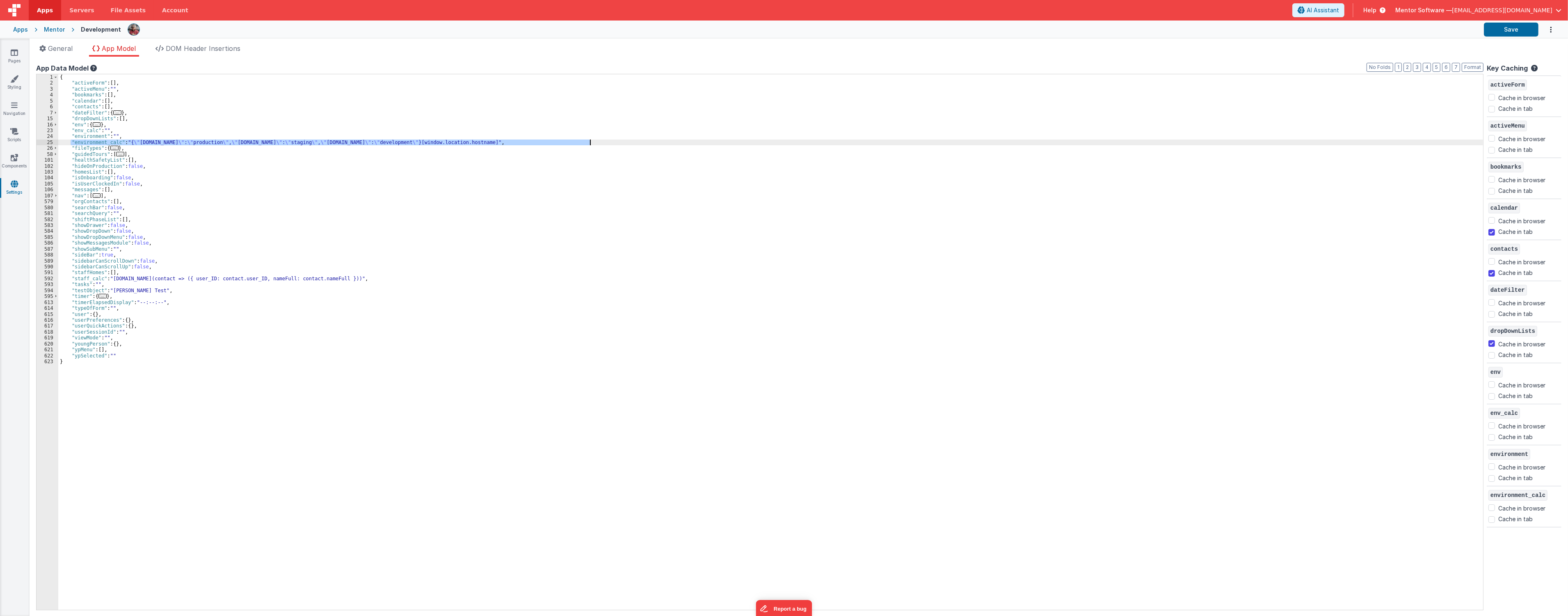
checkbox input "false"
checkbox input "true"
checkbox input "false"
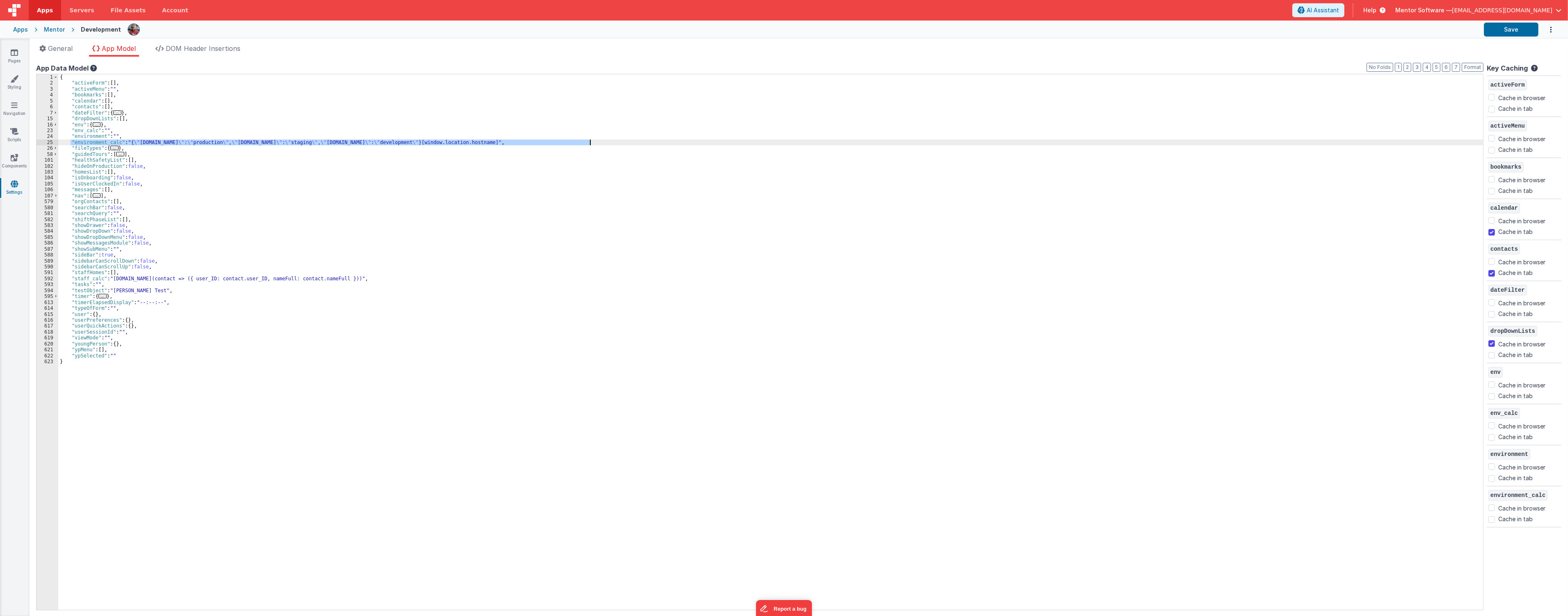
checkbox input "true"
checkbox input "false"
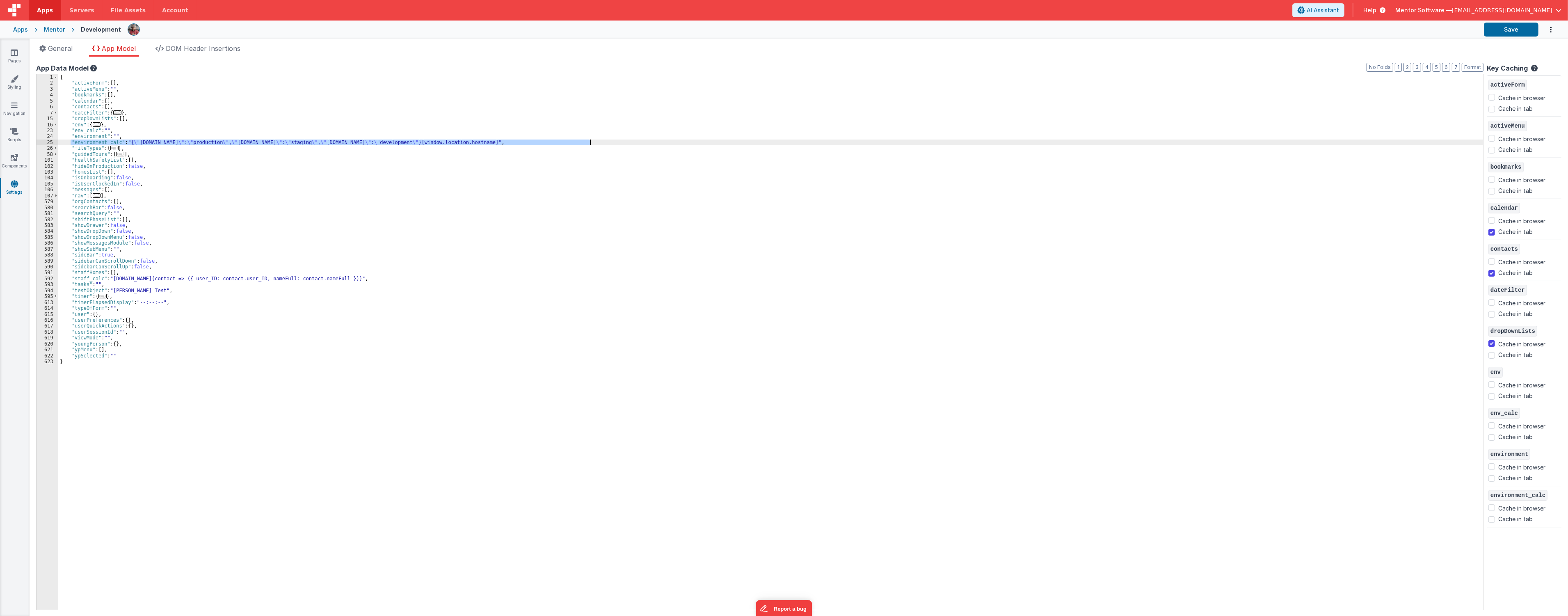
checkbox input "true"
checkbox input "false"
checkbox input "true"
checkbox input "false"
checkbox input "true"
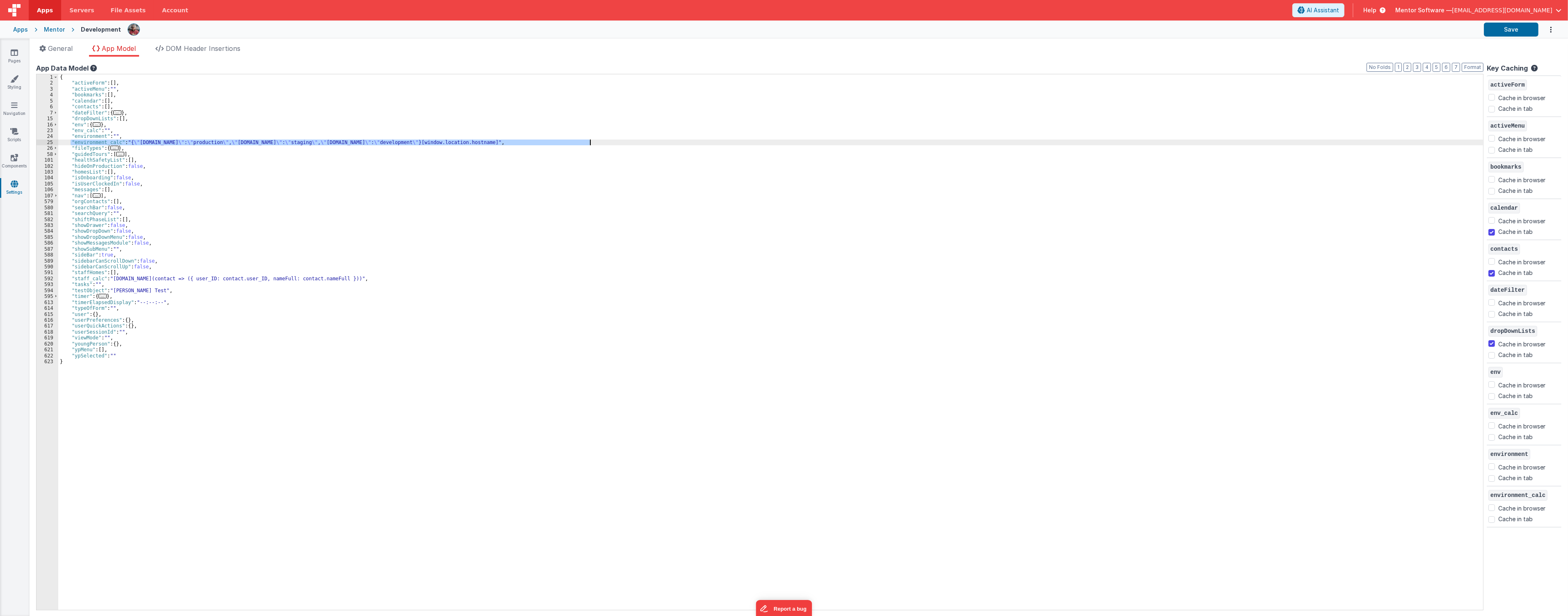
checkbox input "true"
checkbox input "false"
checkbox input "true"
checkbox input "false"
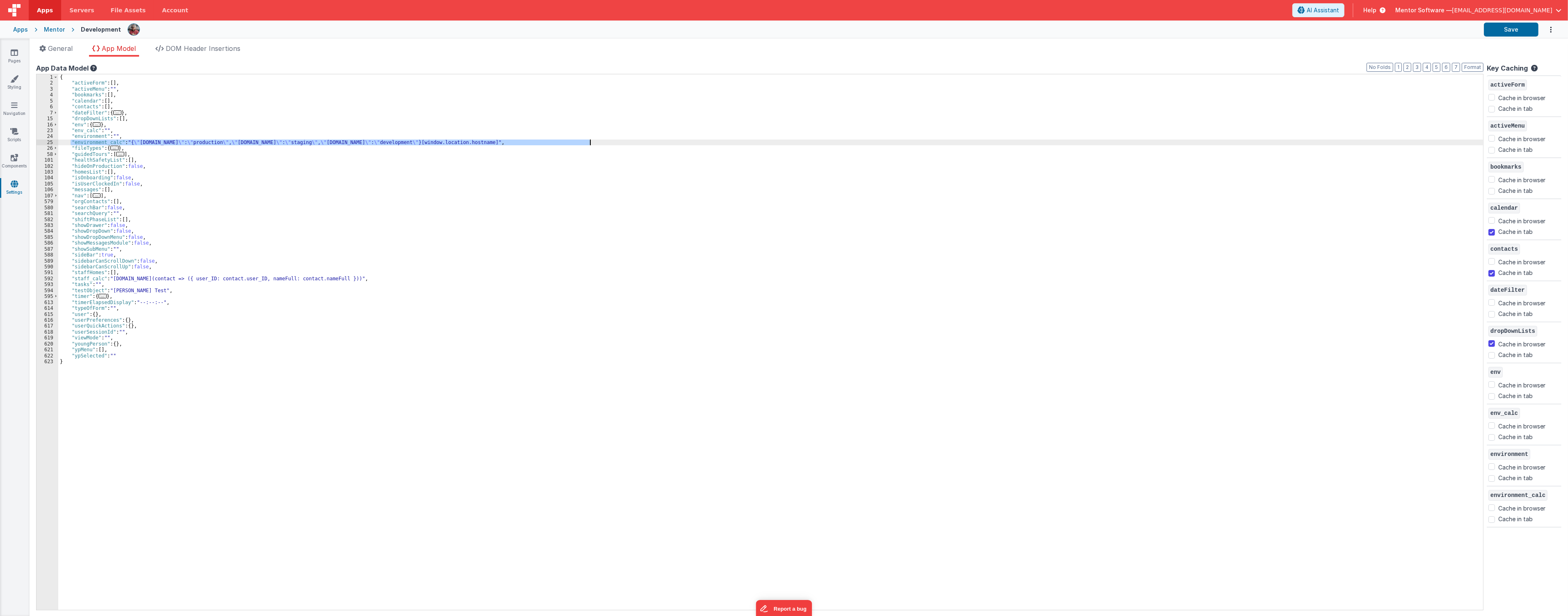
checkbox input "true"
checkbox input "false"
checkbox input "true"
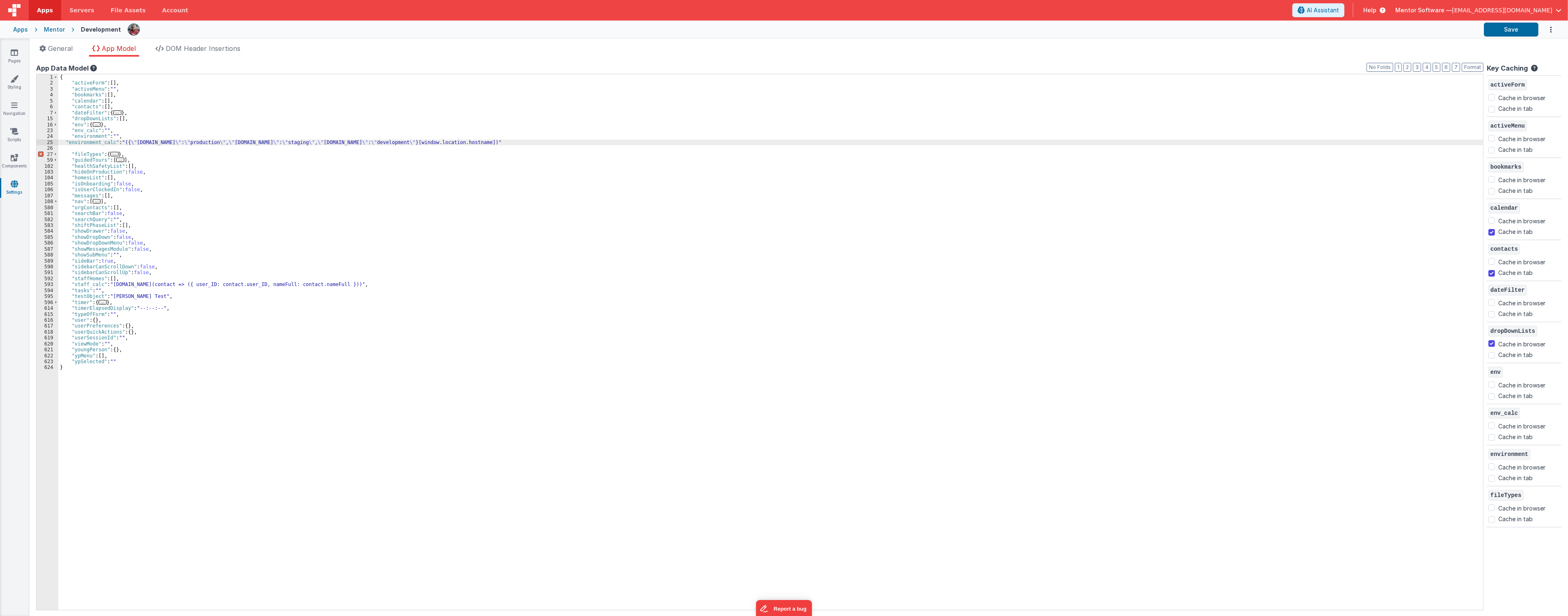
checkbox input "true"
checkbox input "false"
checkbox input "true"
checkbox input "false"
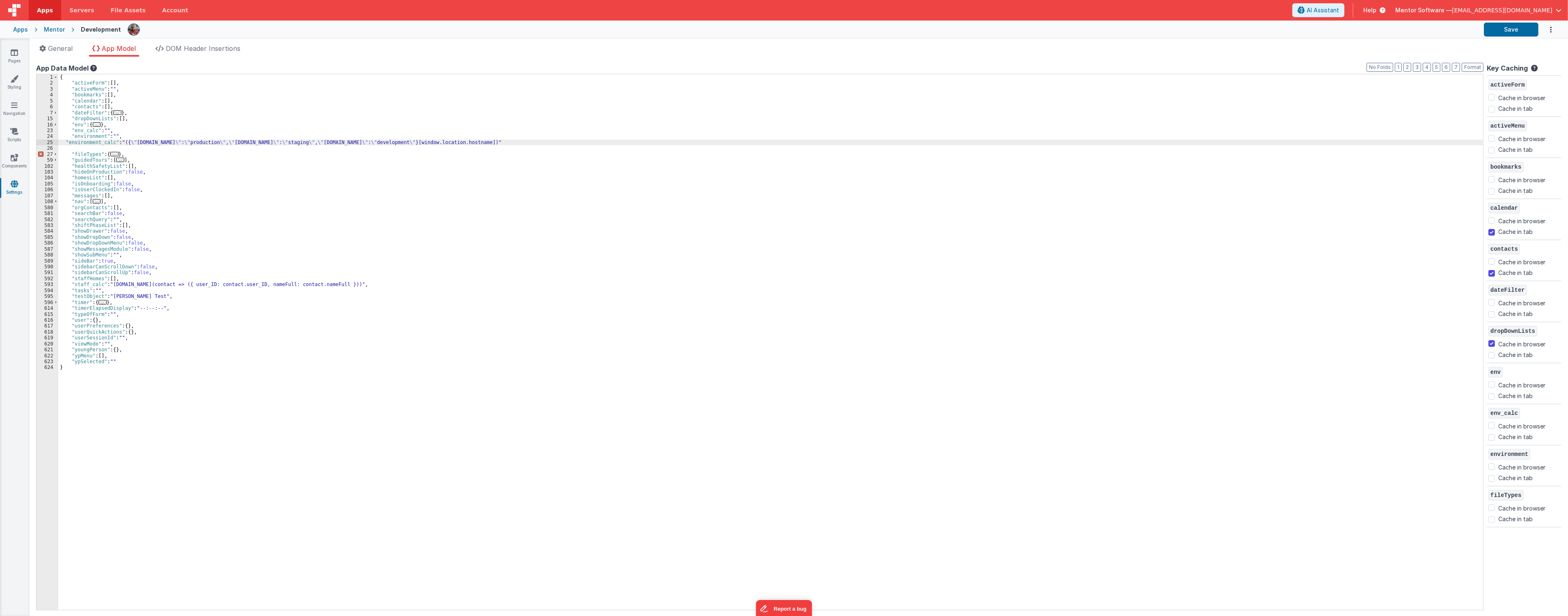
checkbox input "true"
checkbox input "false"
checkbox input "true"
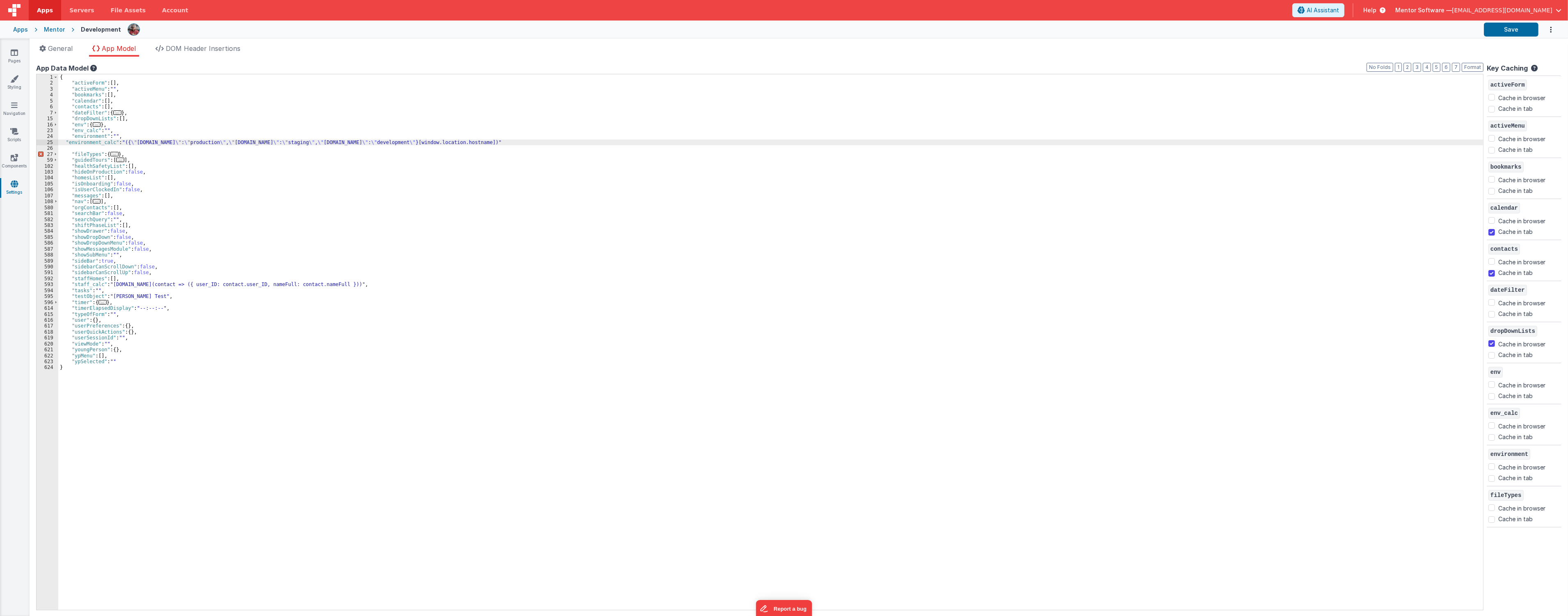
checkbox input "false"
checkbox input "true"
checkbox input "false"
checkbox input "true"
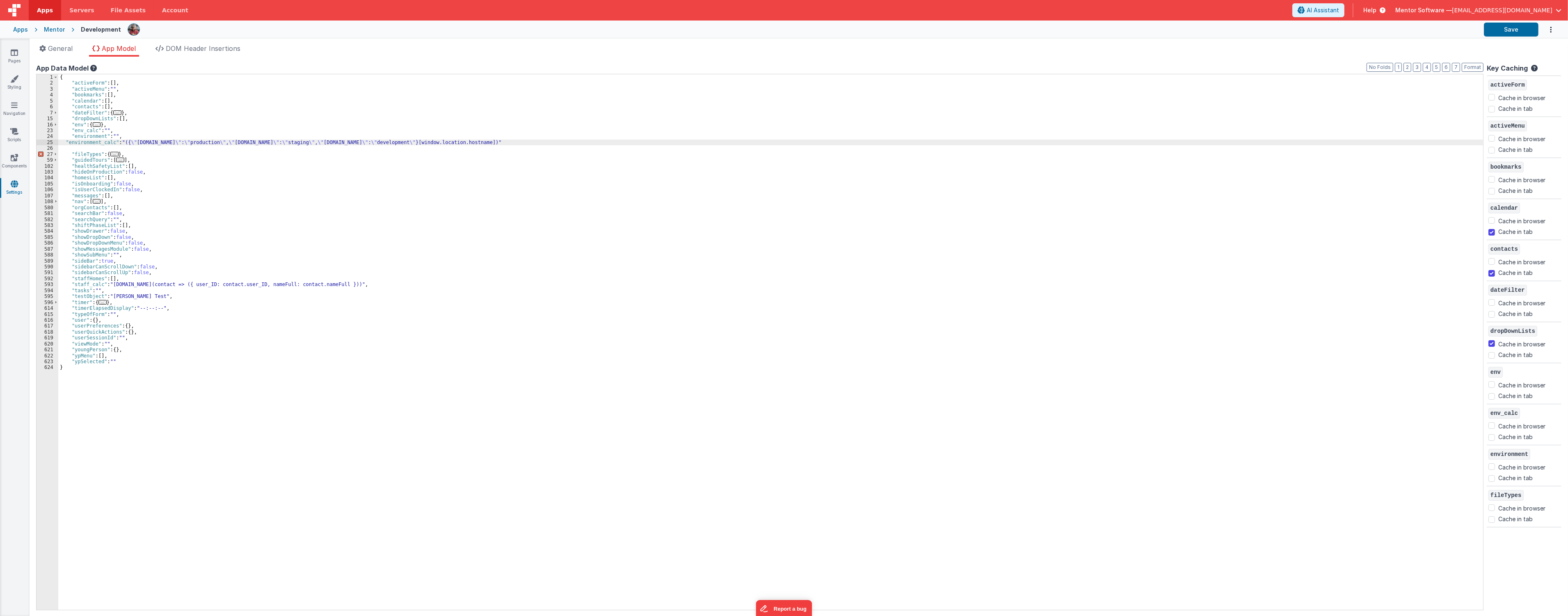
checkbox input "false"
checkbox input "true"
checkbox input "false"
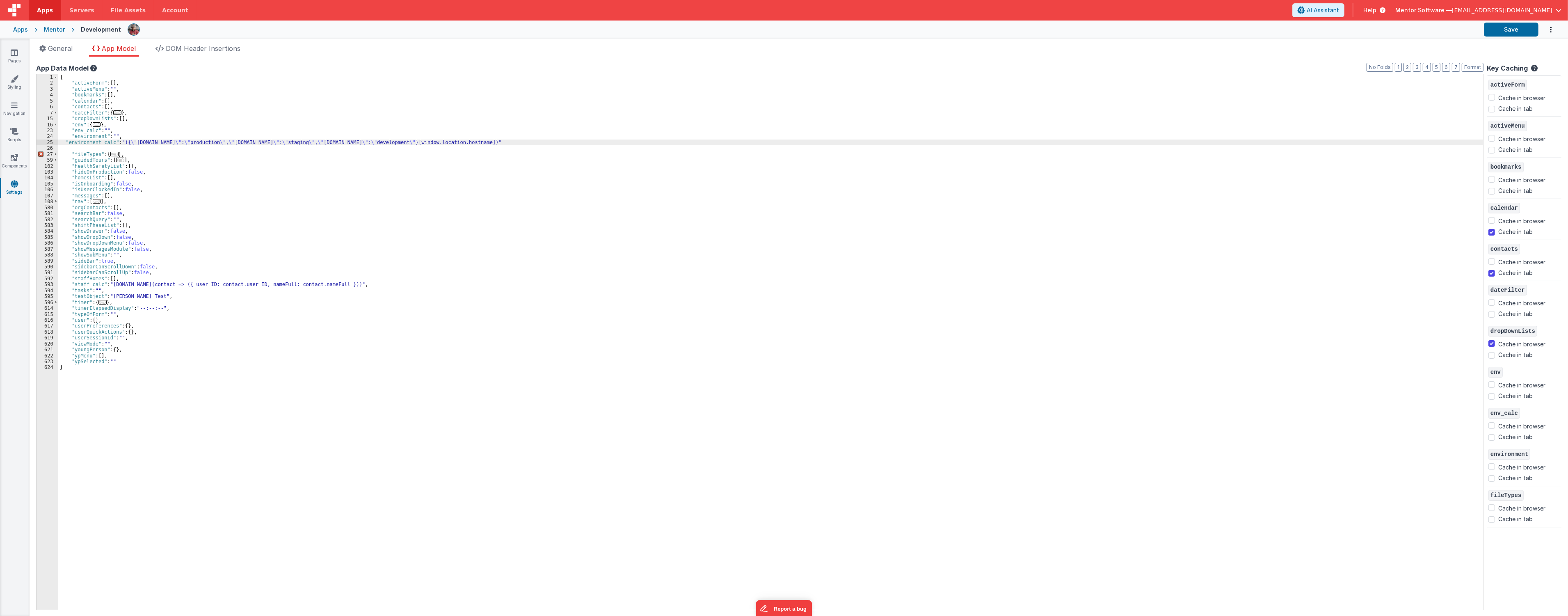
checkbox input "false"
checkbox input "true"
checkbox input "false"
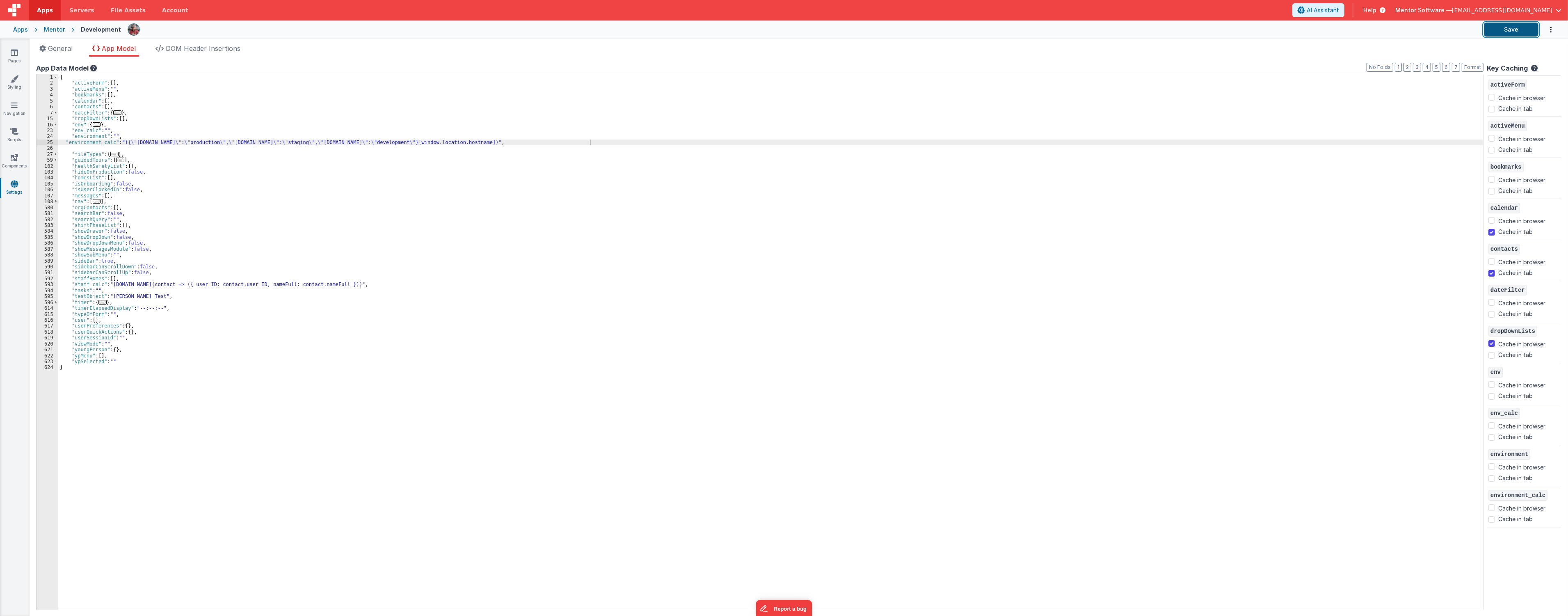
click at [1525, 33] on button "Save" at bounding box center [1511, 29] width 55 height 14
drag, startPoint x: 377, startPoint y: 284, endPoint x: 52, endPoint y: 281, distance: 325.0
click at [51, 284] on div "1 2 3 4 5 6 7 15 16 23 24 25 26 27 59 102 103 104 105 106 107 108 580 581 582 5…" at bounding box center [760, 341] width 1447 height 536
click at [65, 144] on div "{ "activeForm" : [ ] , "activeMenu" : "" , "bookmarks" : [ ] , "calendar" : [ ]…" at bounding box center [771, 348] width 1425 height 547
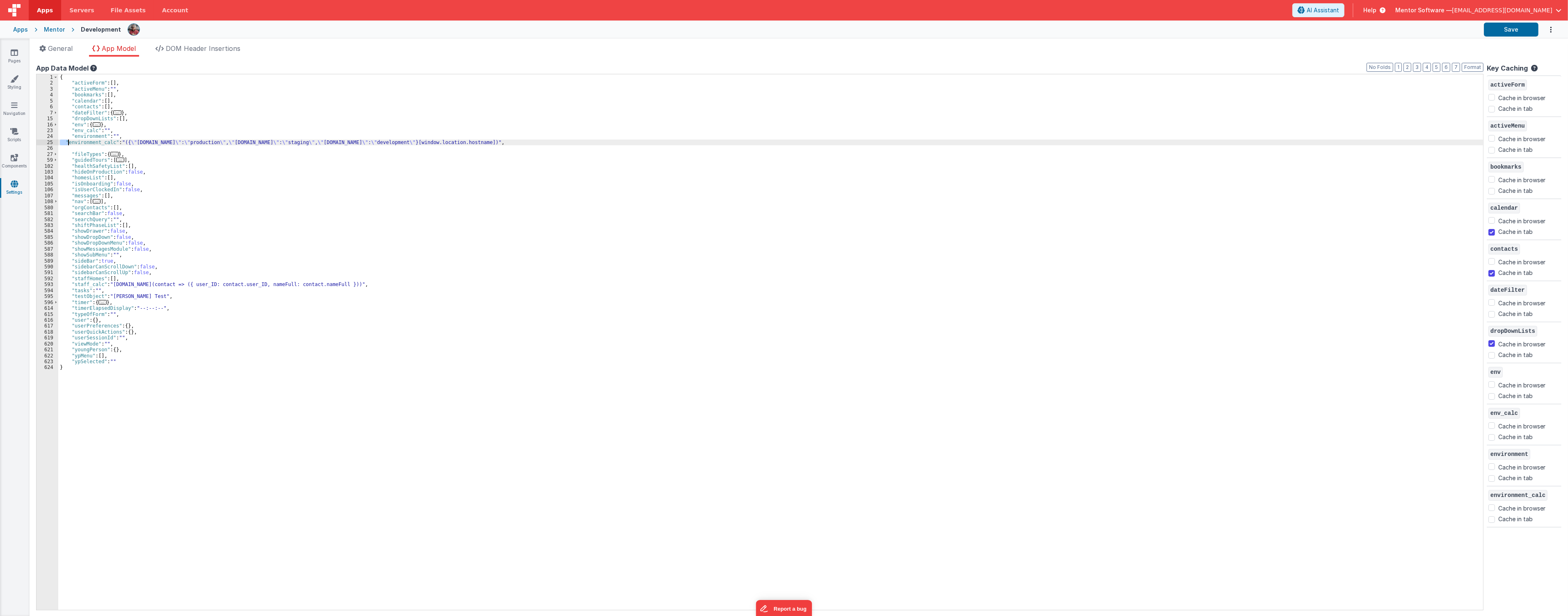
click at [65, 144] on div "{ "activeForm" : [ ] , "activeMenu" : "" , "bookmarks" : [ ] , "calendar" : [ ]…" at bounding box center [771, 348] width 1425 height 547
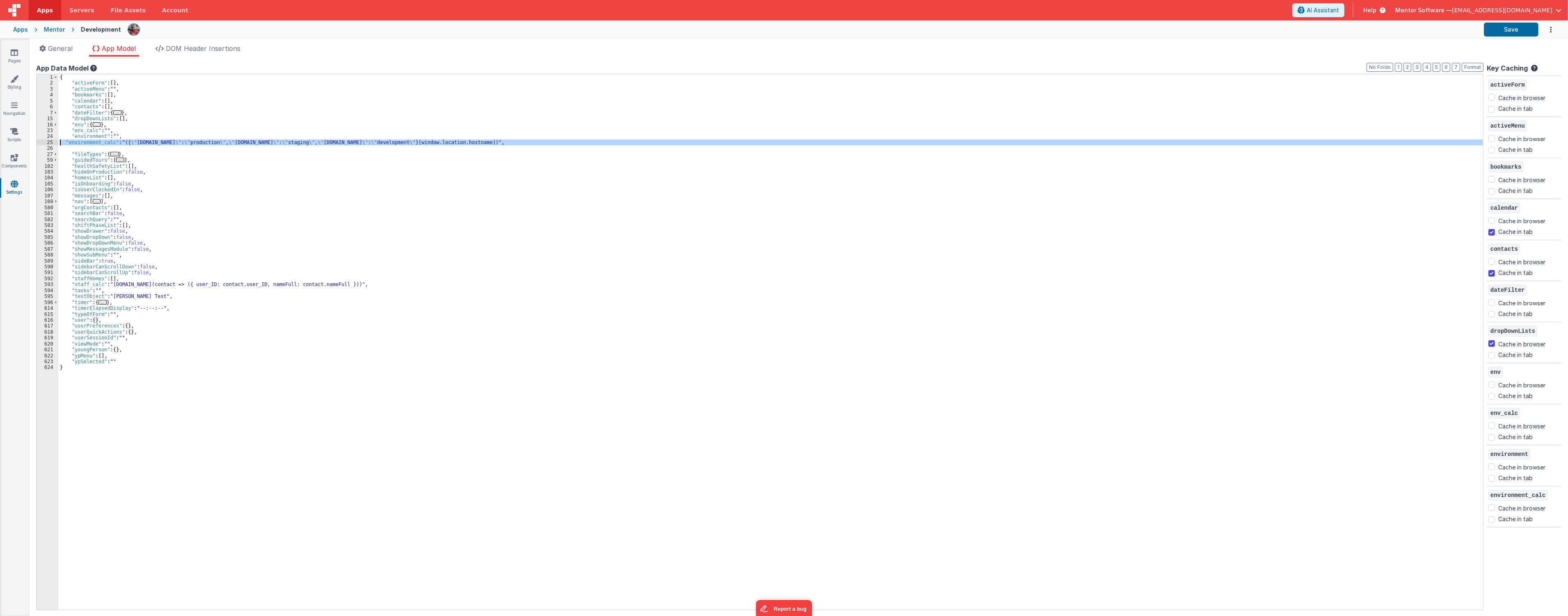
paste textarea
checkbox input "true"
checkbox input "false"
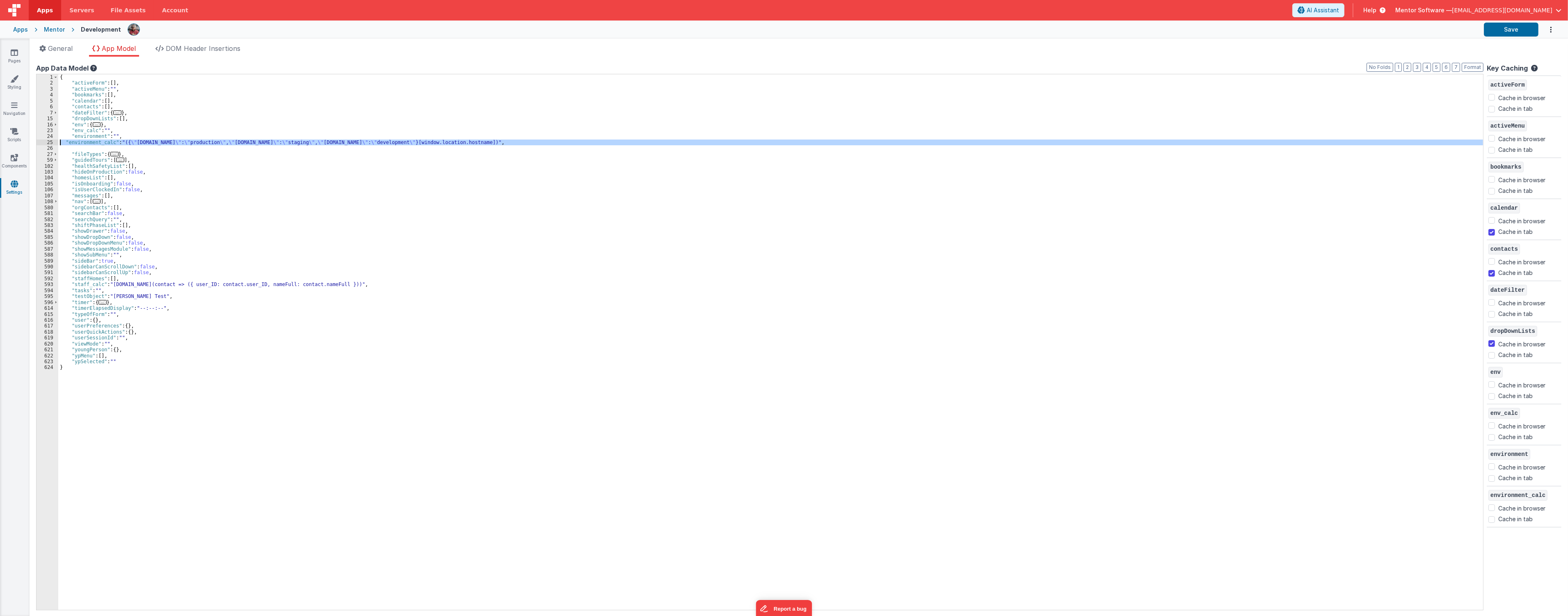
checkbox input "true"
checkbox input "false"
checkbox input "true"
checkbox input "false"
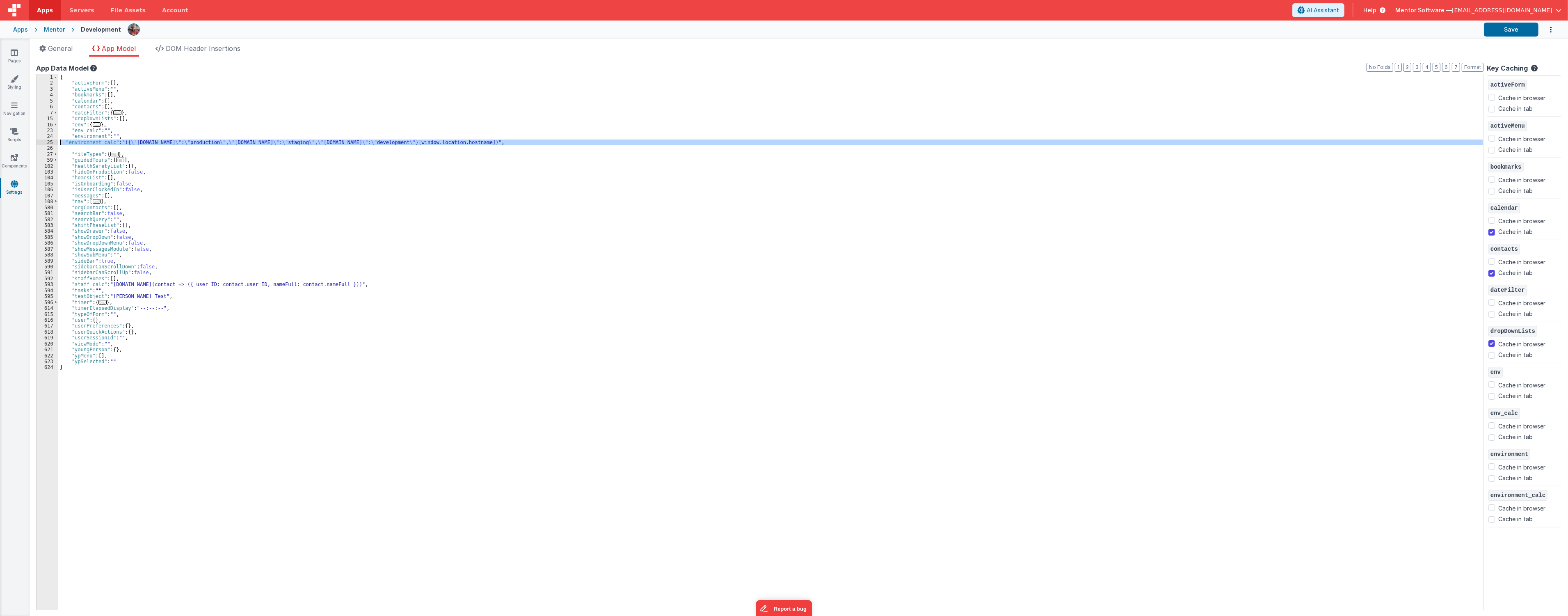
checkbox input "false"
checkbox input "true"
checkbox input "false"
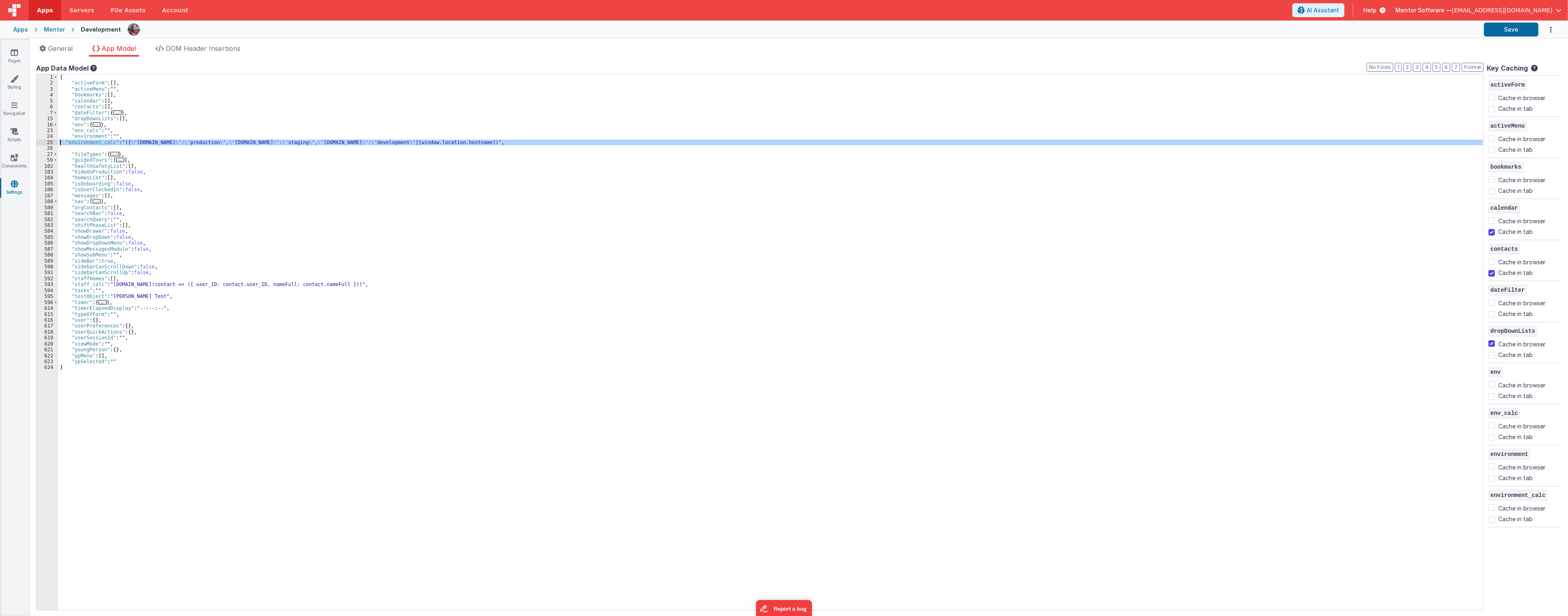
checkbox input "false"
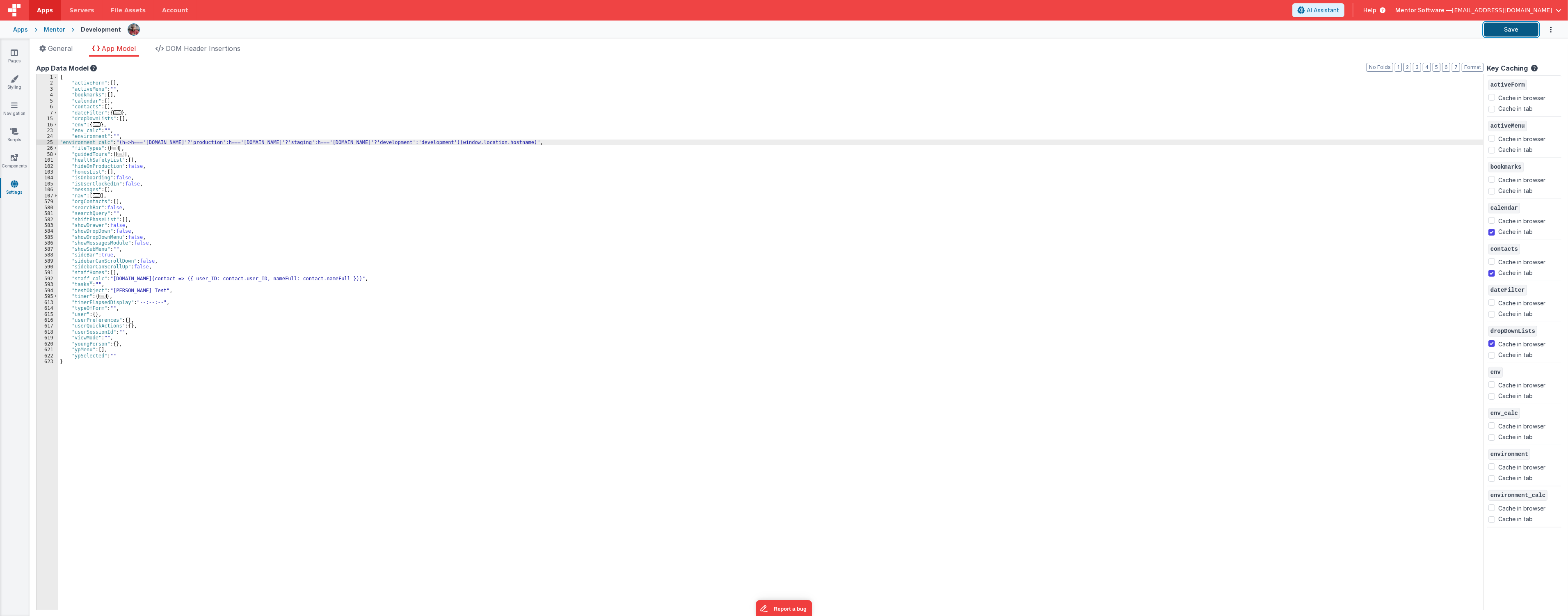
click at [1527, 27] on button "Save" at bounding box center [1511, 29] width 55 height 14
click at [1512, 32] on button "Save" at bounding box center [1511, 29] width 55 height 14
click at [1250, 36] on div at bounding box center [802, 29] width 1349 height 14
